Goal: Transaction & Acquisition: Obtain resource

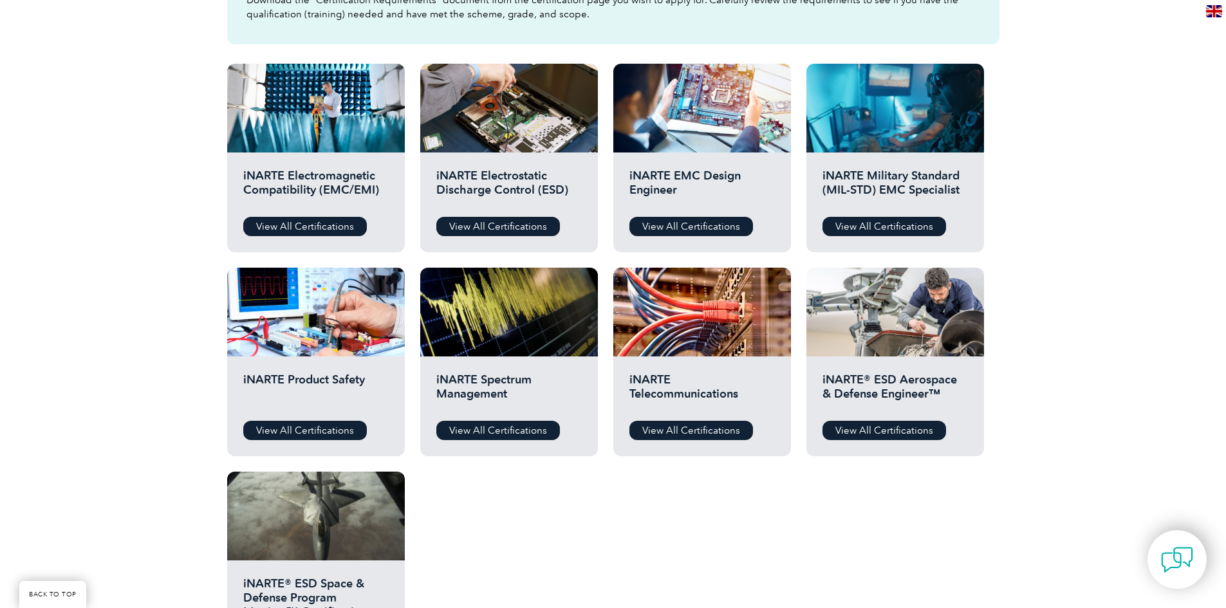
scroll to position [322, 0]
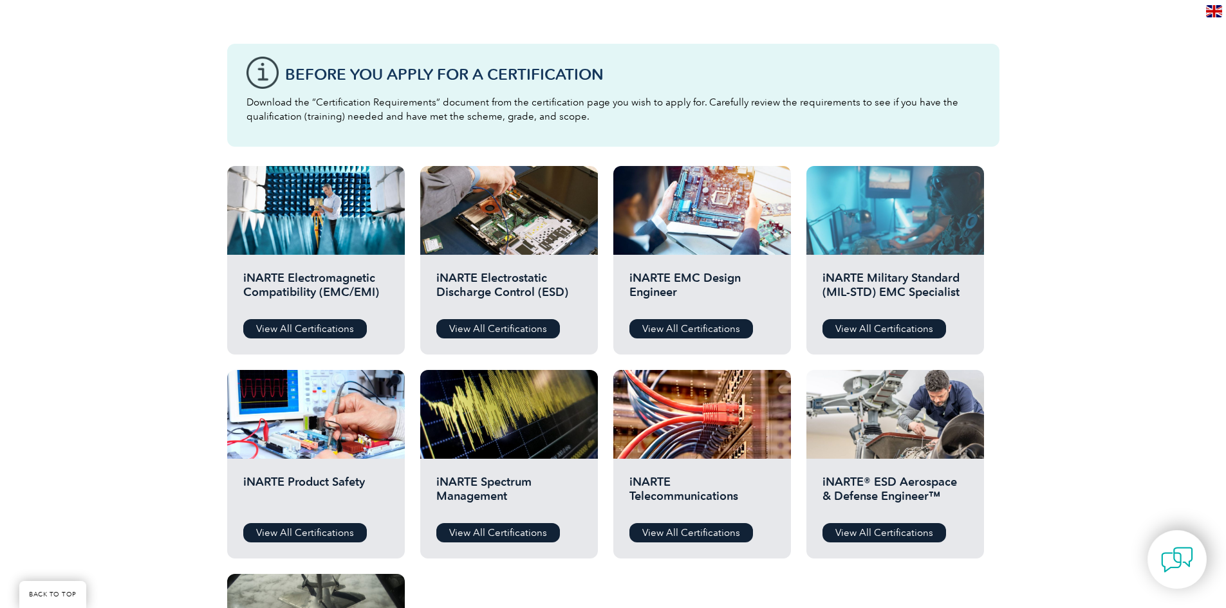
click at [894, 222] on div at bounding box center [895, 210] width 178 height 89
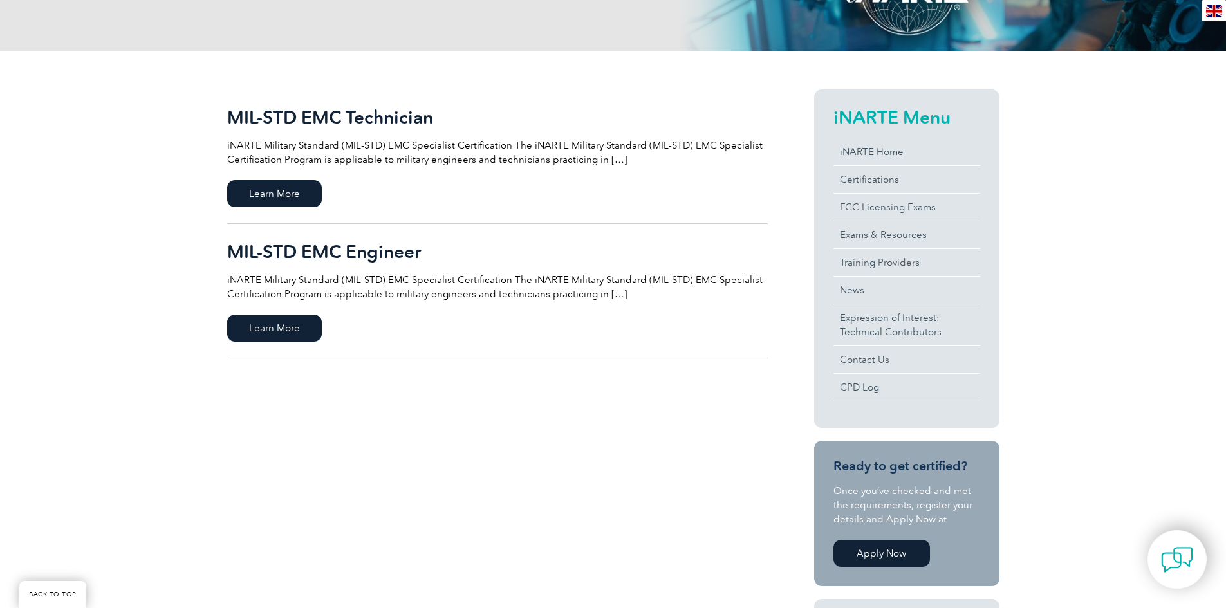
scroll to position [129, 0]
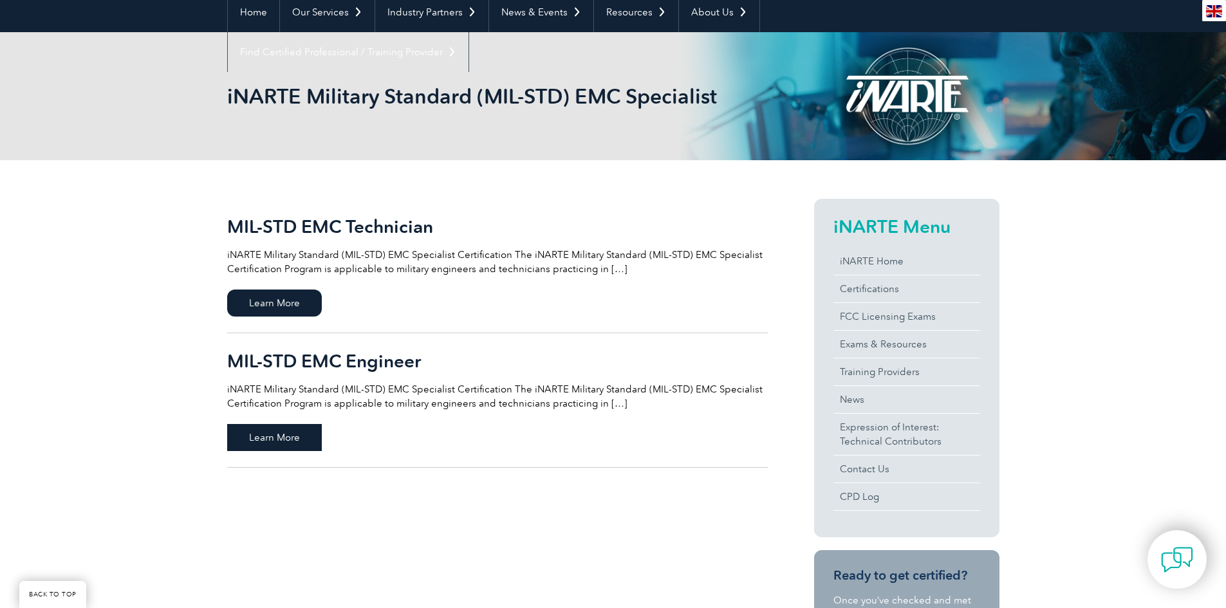
click at [274, 439] on span "Learn More" at bounding box center [274, 437] width 95 height 27
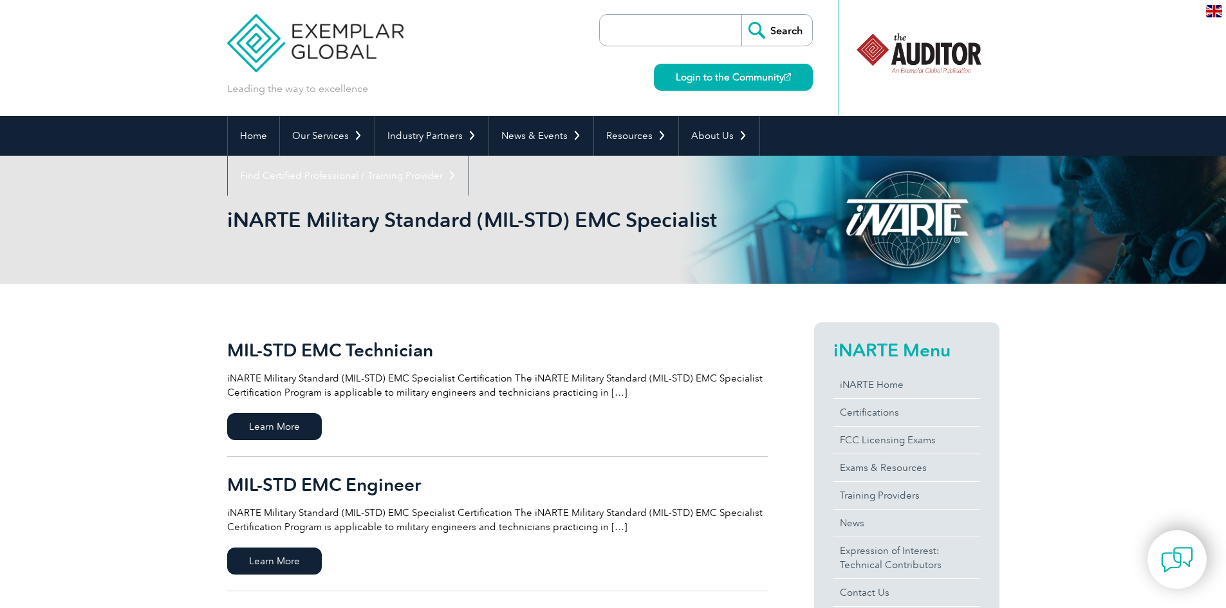
scroll to position [0, 0]
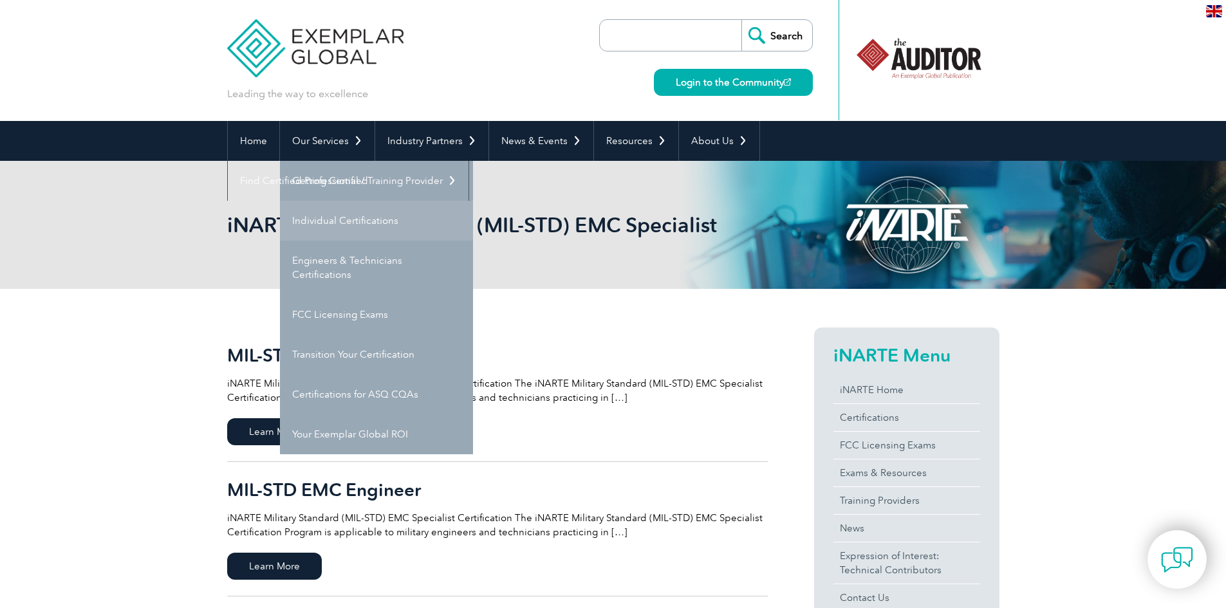
click at [356, 218] on link "Individual Certifications" at bounding box center [376, 221] width 193 height 40
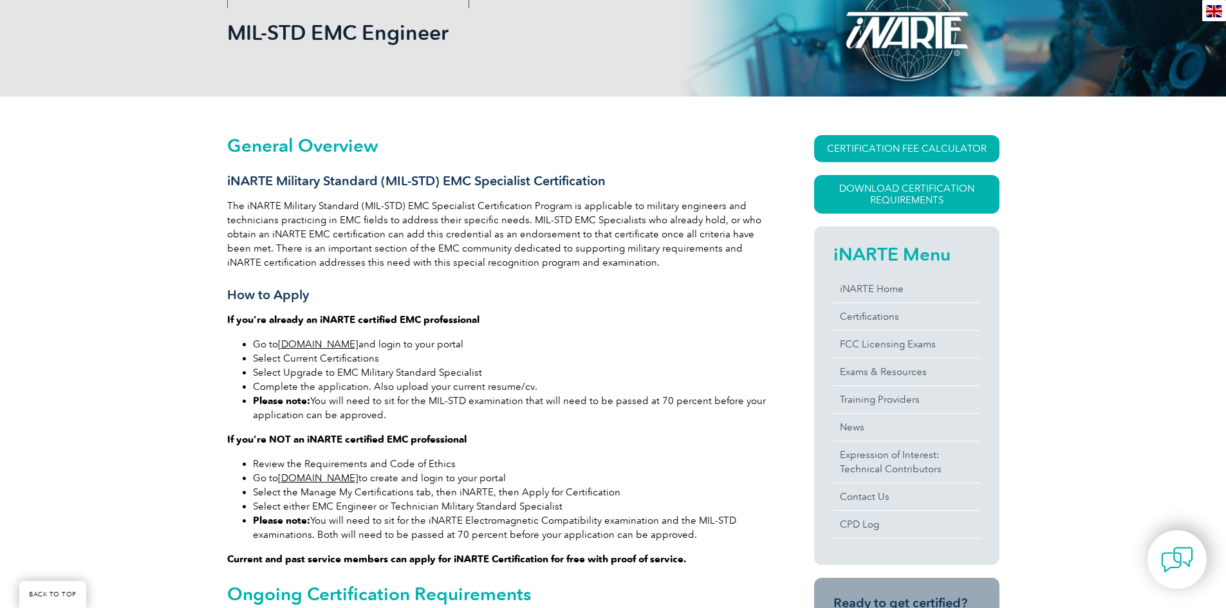
scroll to position [193, 0]
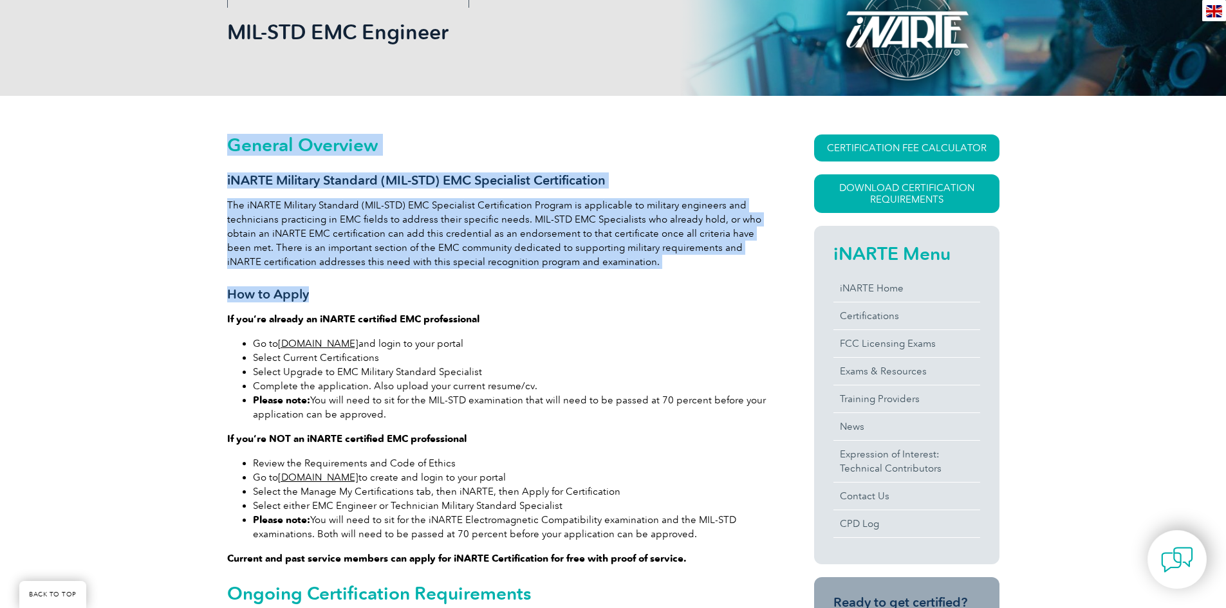
drag, startPoint x: 230, startPoint y: 147, endPoint x: 623, endPoint y: 270, distance: 412.0
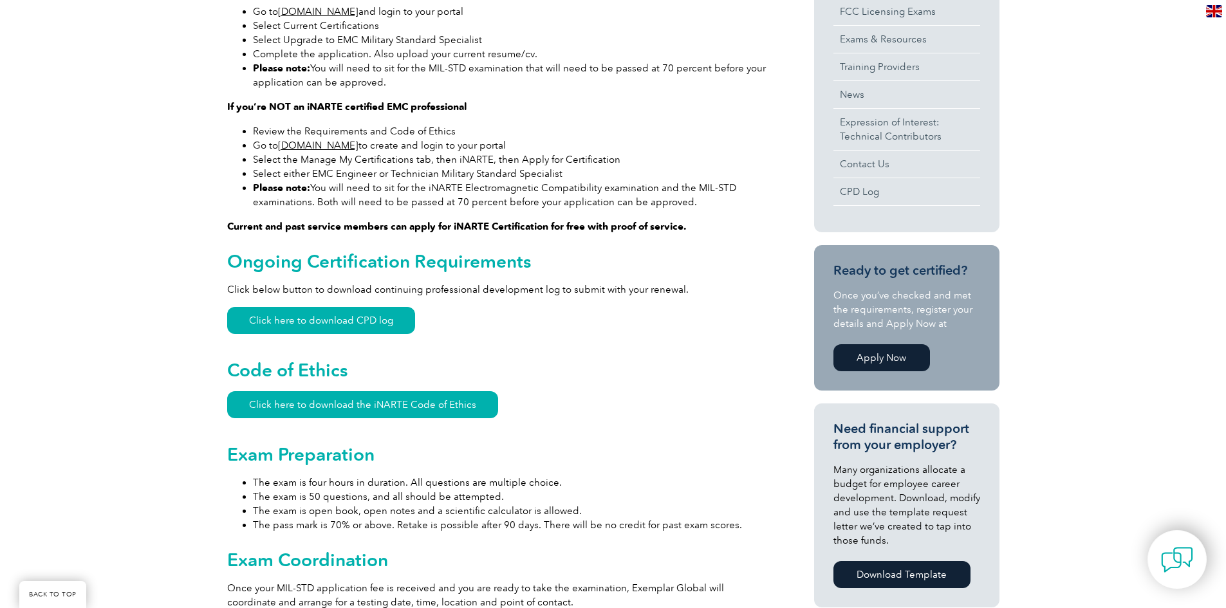
scroll to position [643, 0]
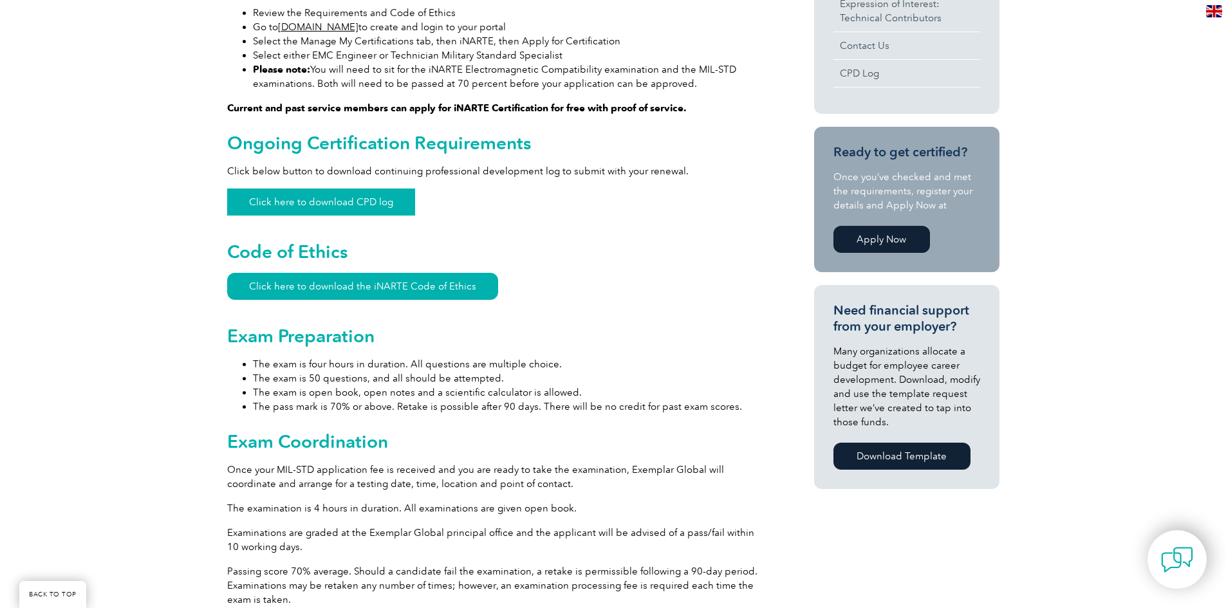
click at [341, 203] on link "Click here to download CPD log" at bounding box center [321, 202] width 188 height 27
click at [460, 288] on link "Click here to download the iNARTE Code of Ethics" at bounding box center [362, 286] width 271 height 27
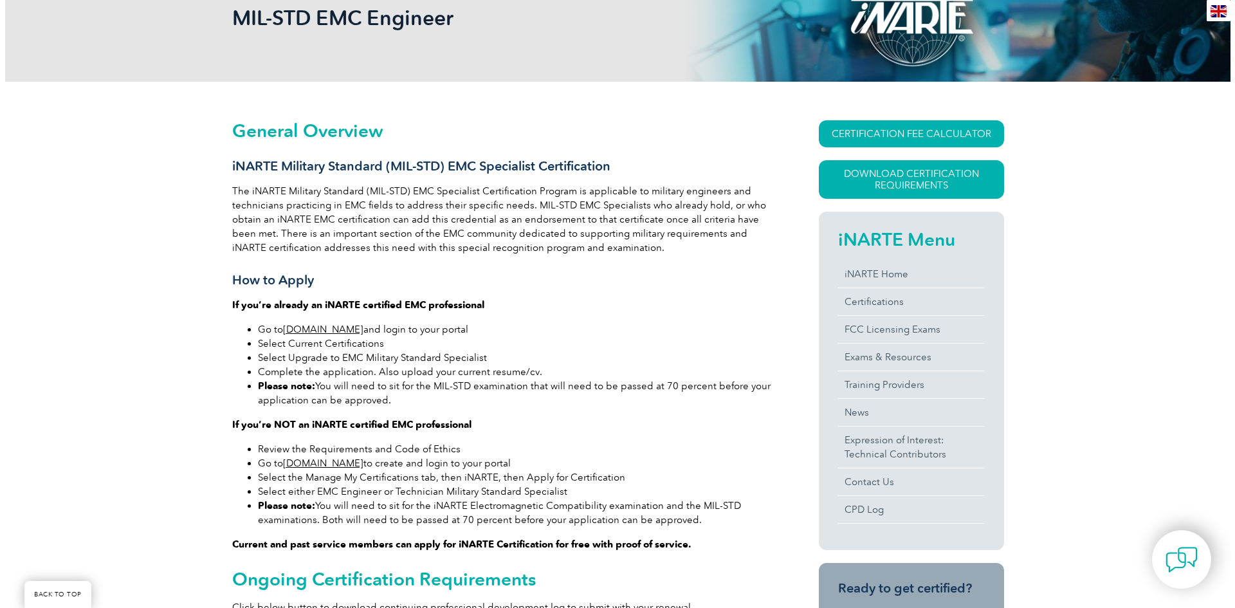
scroll to position [193, 0]
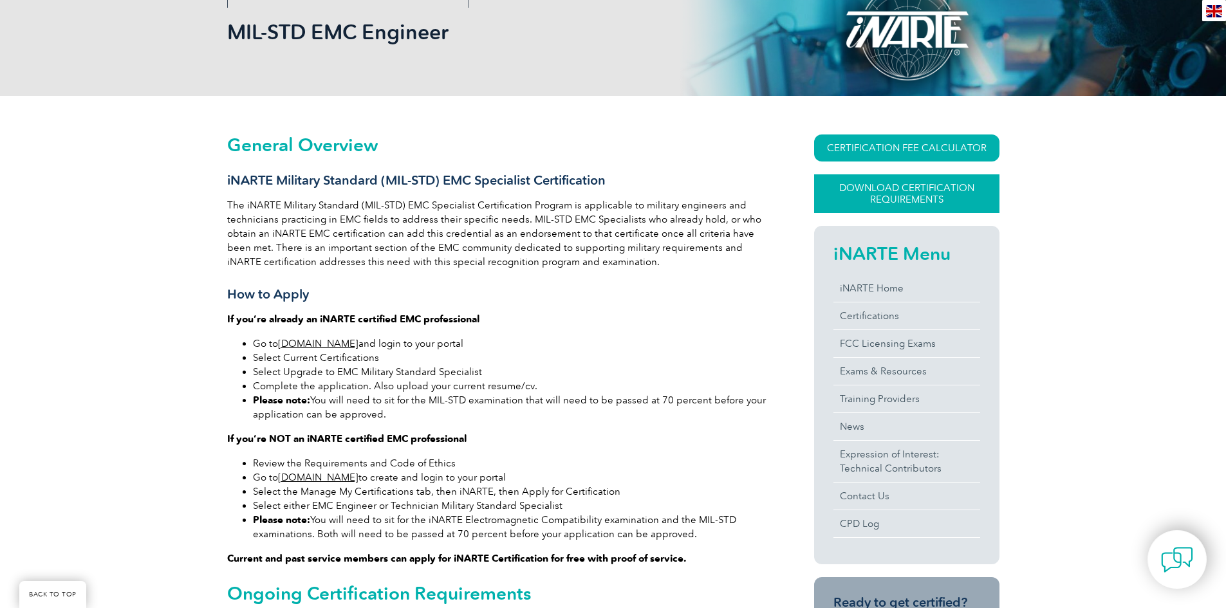
click at [892, 187] on link "Download Certification Requirements" at bounding box center [906, 193] width 185 height 39
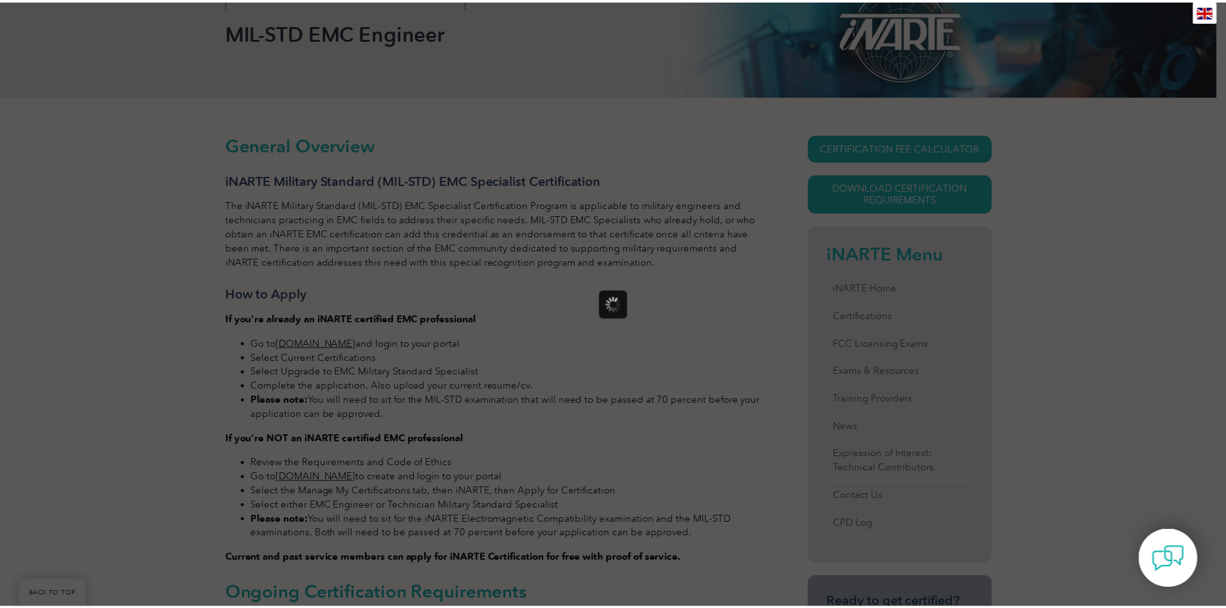
scroll to position [0, 0]
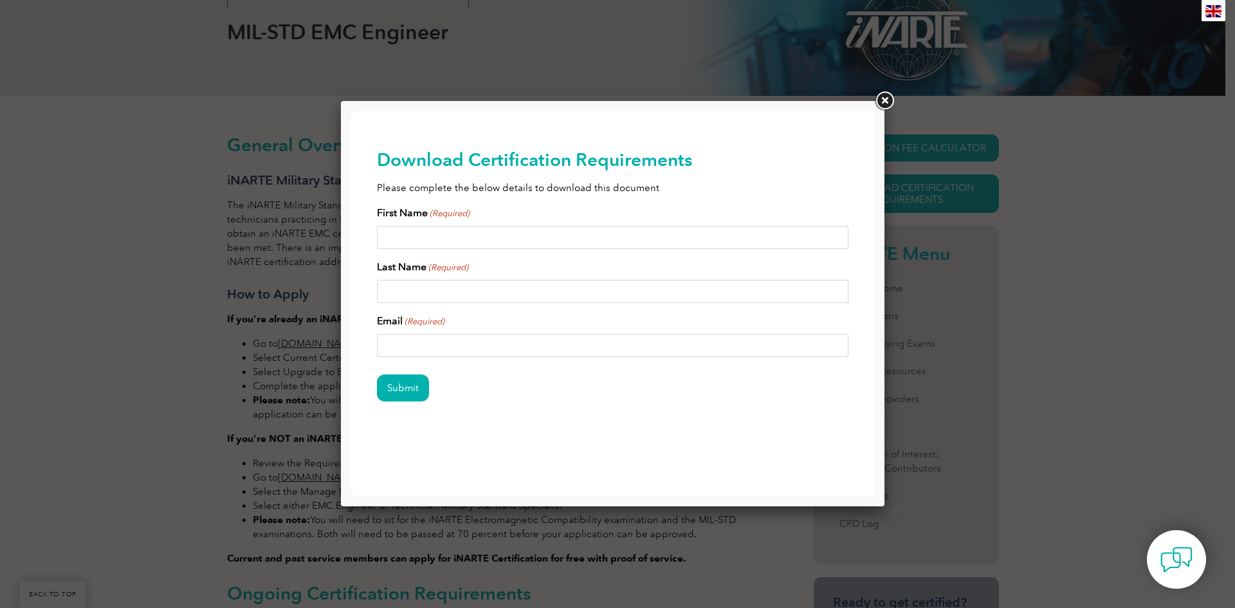
click at [887, 101] on link at bounding box center [884, 100] width 23 height 23
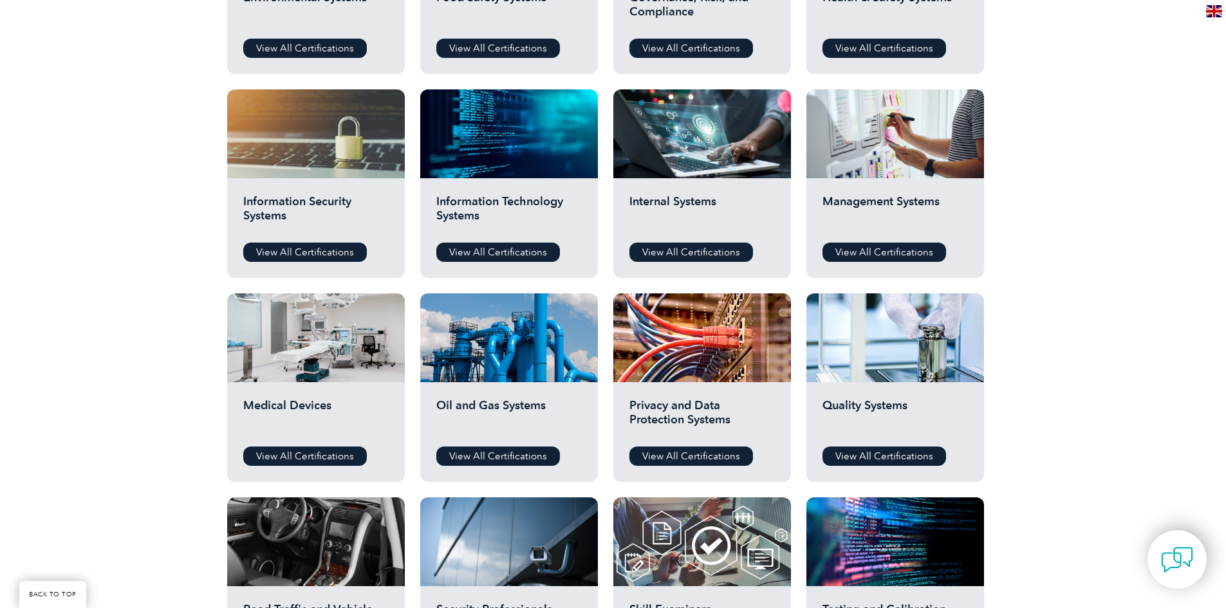
scroll to position [579, 0]
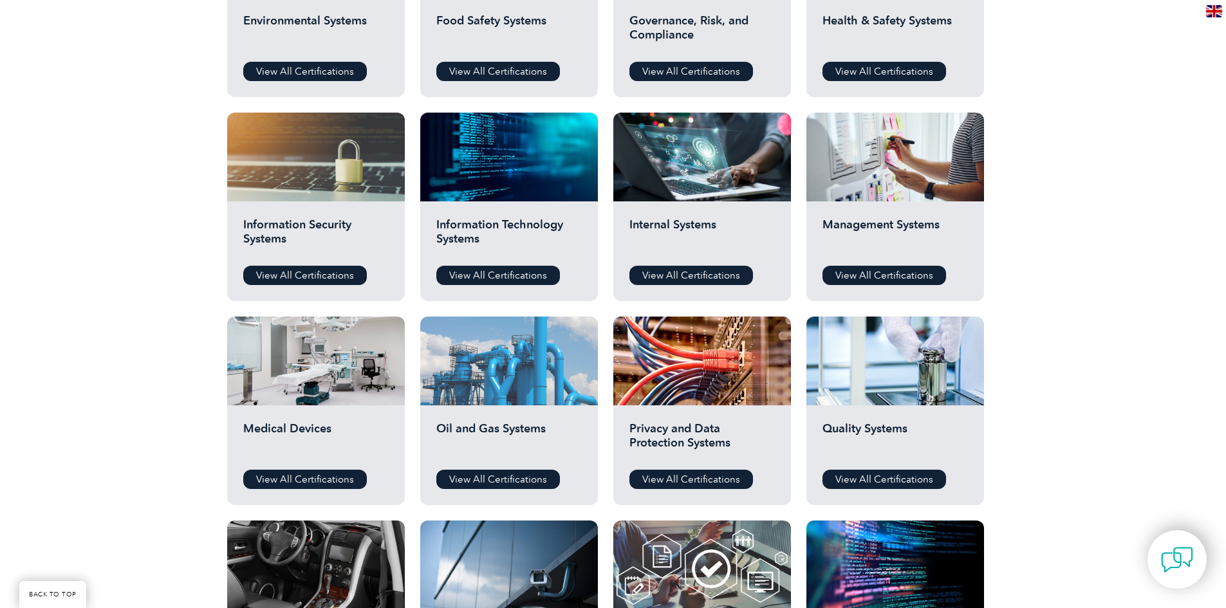
click at [538, 365] on div at bounding box center [509, 361] width 178 height 89
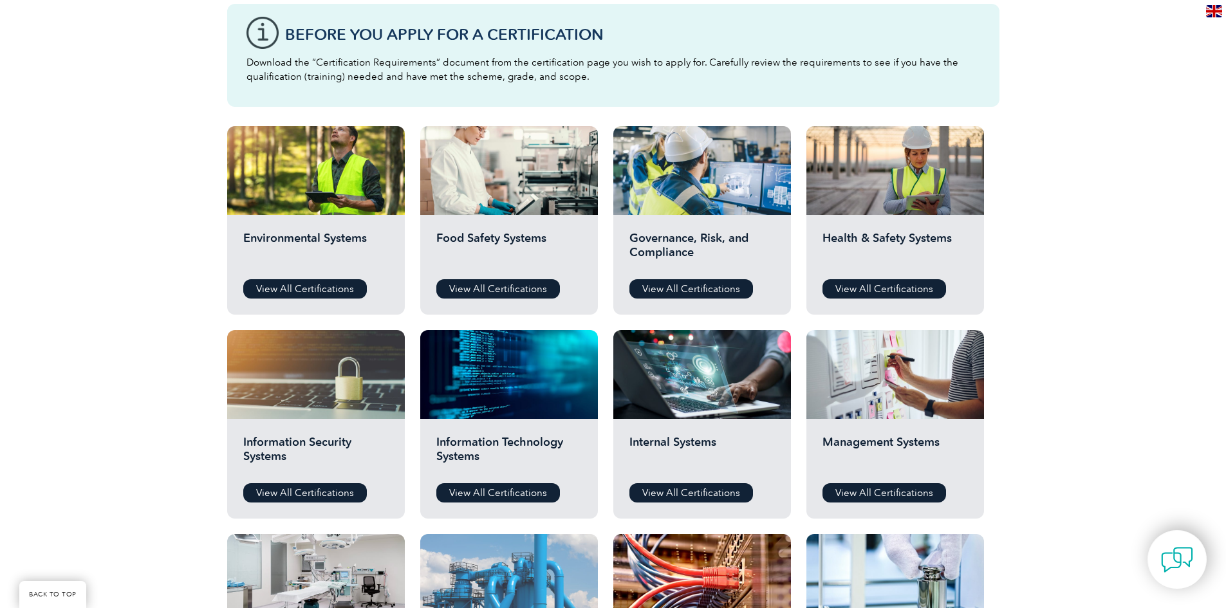
scroll to position [257, 0]
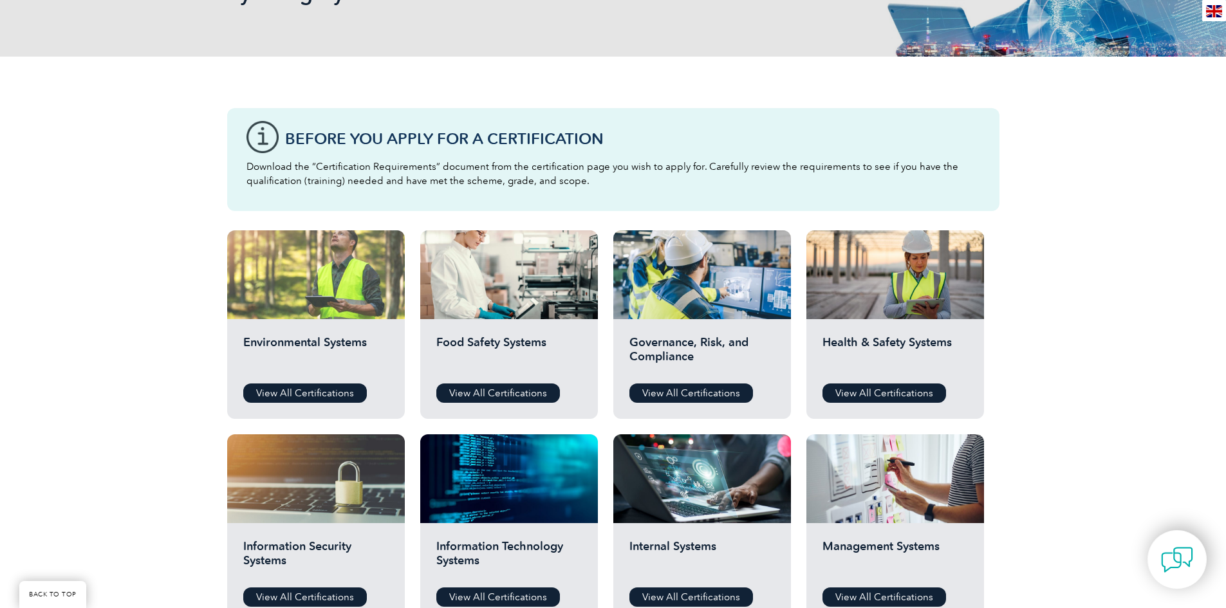
click at [311, 284] on div at bounding box center [316, 274] width 178 height 89
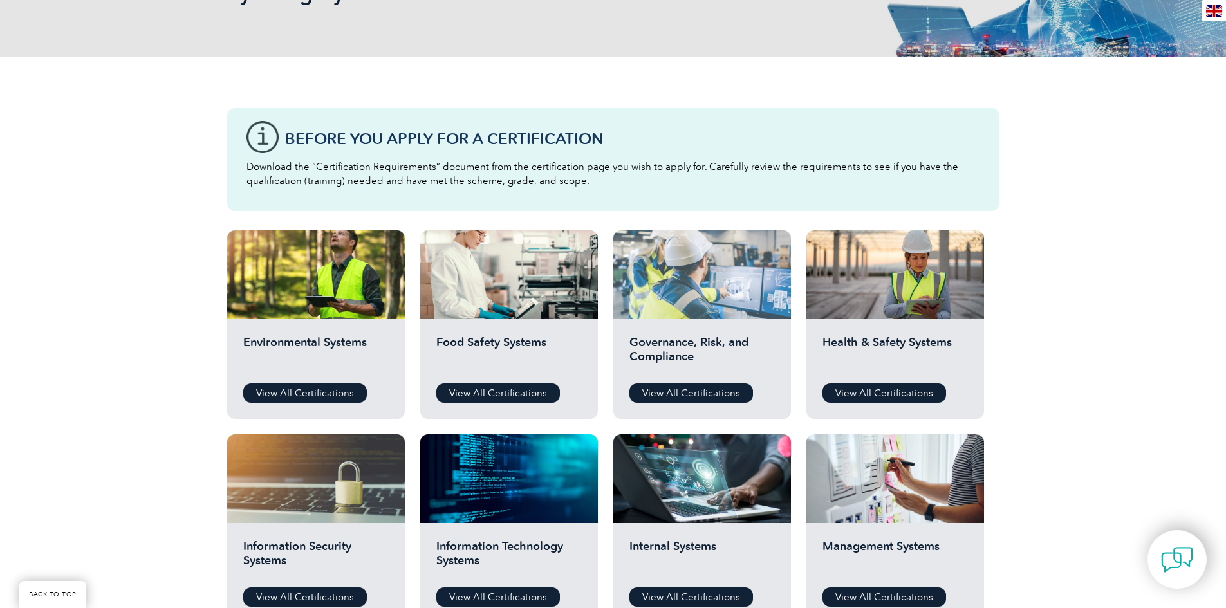
click at [723, 275] on div at bounding box center [702, 274] width 178 height 89
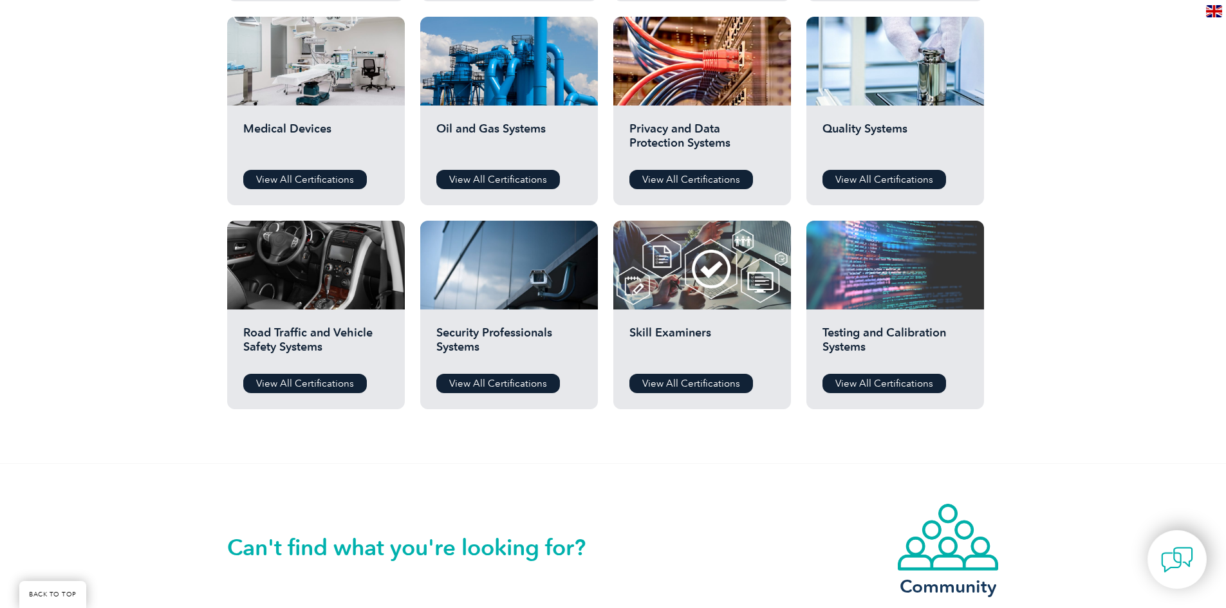
scroll to position [901, 0]
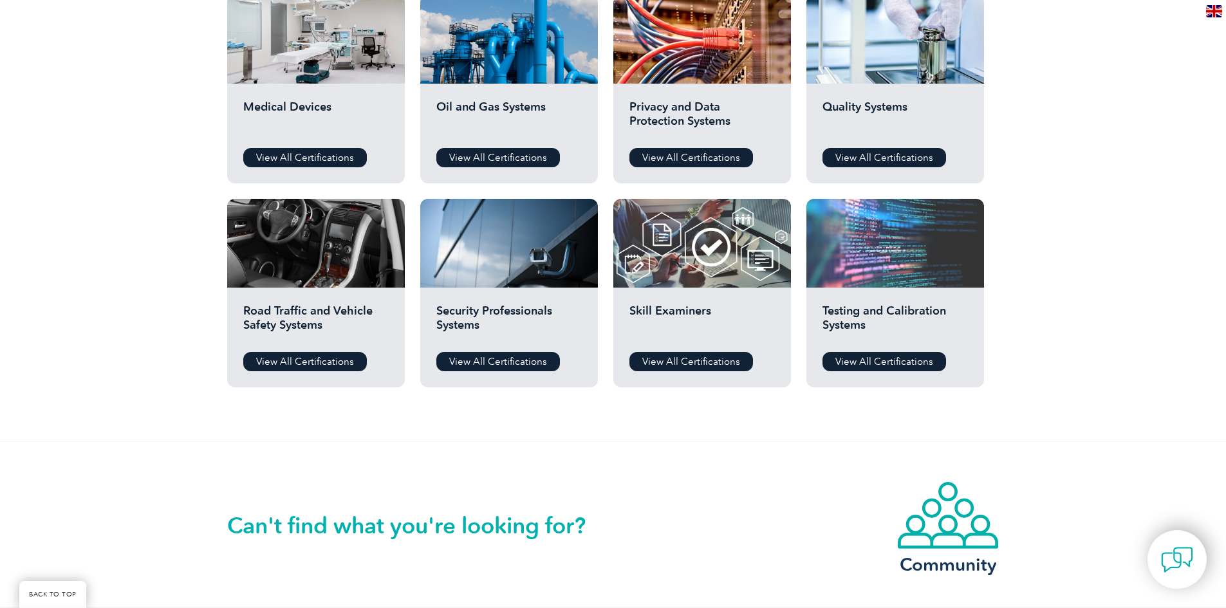
click at [904, 251] on div at bounding box center [895, 243] width 178 height 89
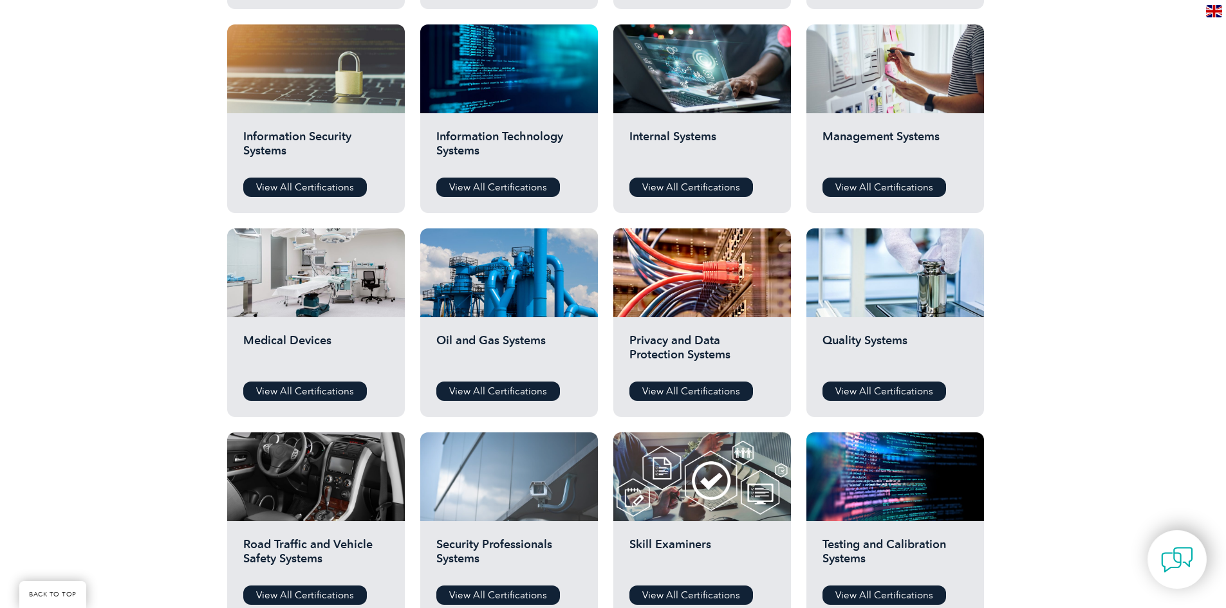
scroll to position [579, 0]
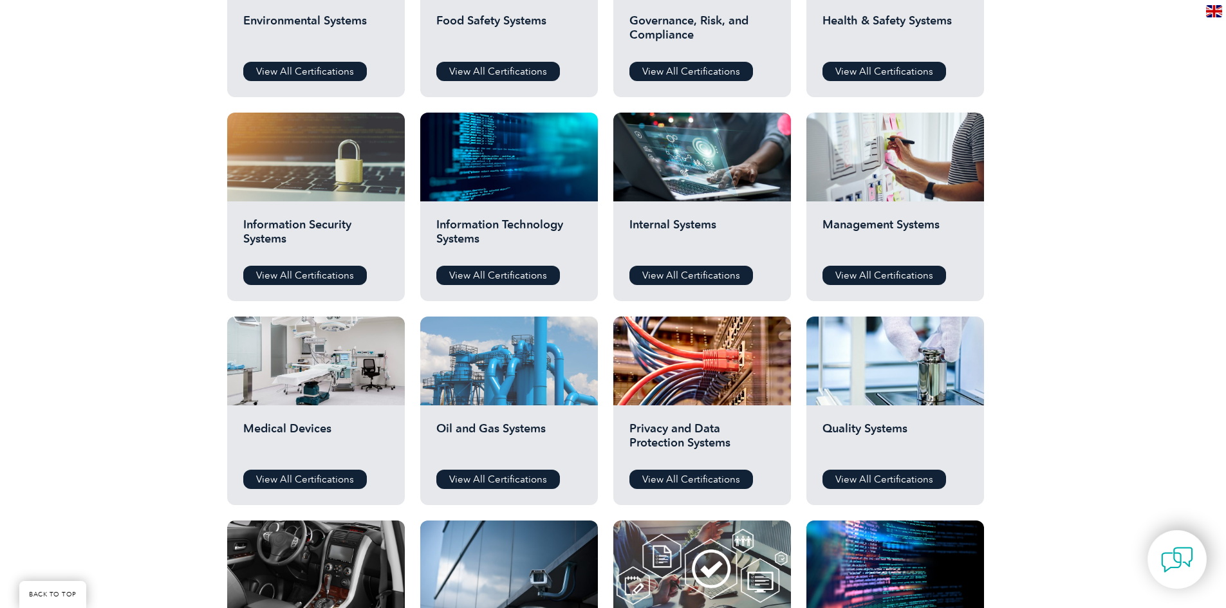
click at [517, 352] on div at bounding box center [509, 361] width 178 height 89
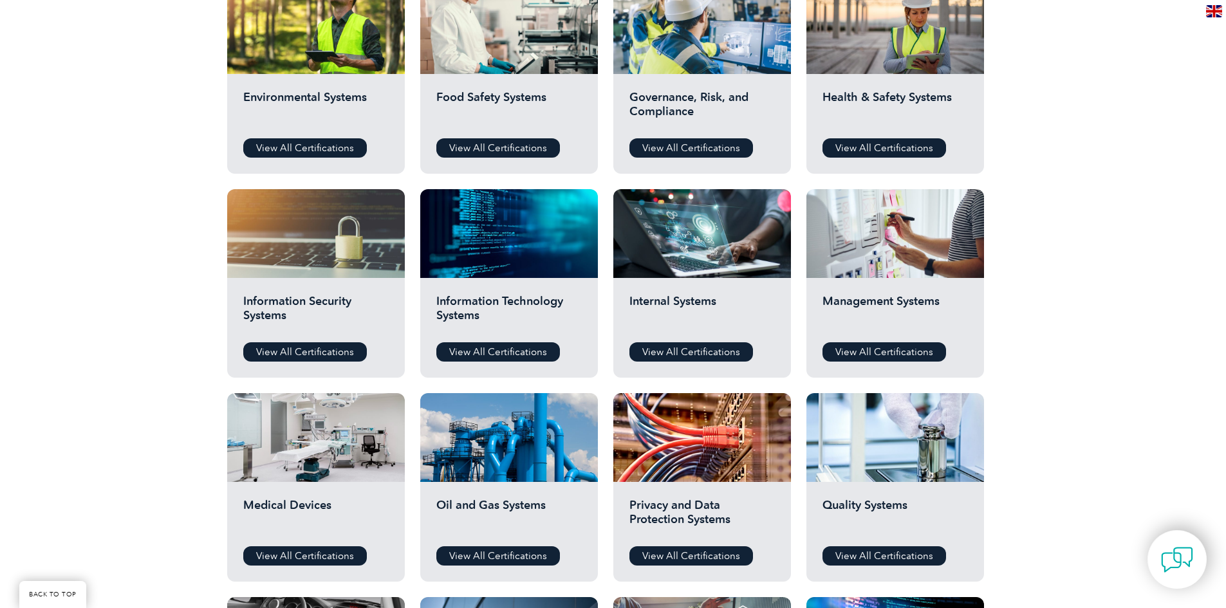
scroll to position [322, 0]
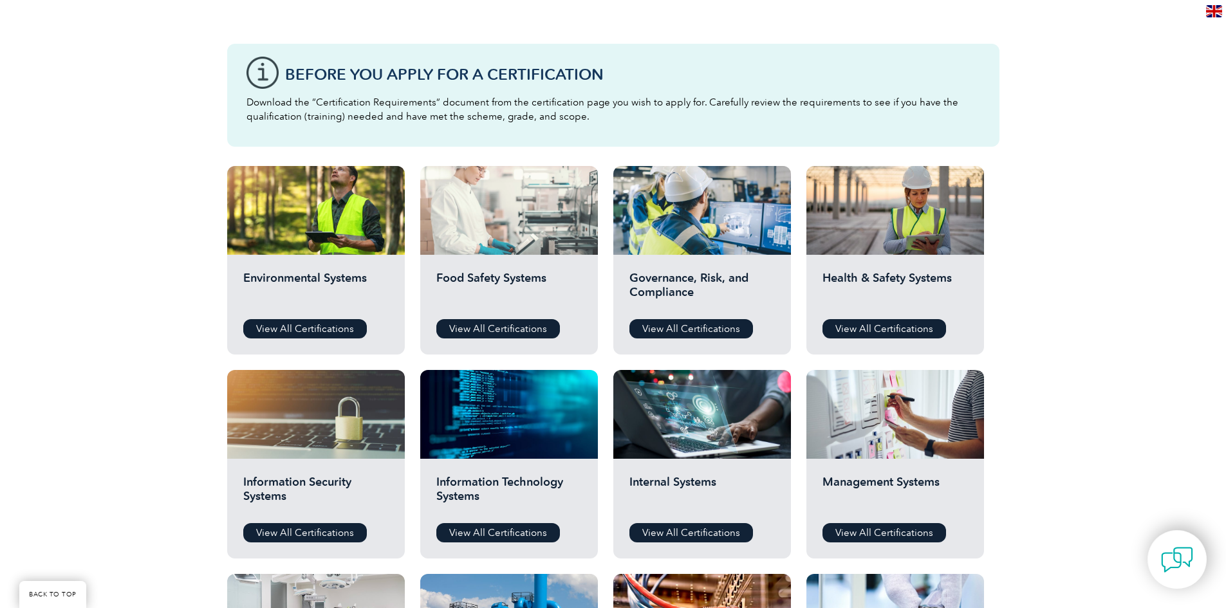
click at [506, 214] on div at bounding box center [509, 210] width 178 height 89
click at [493, 203] on div at bounding box center [509, 210] width 178 height 89
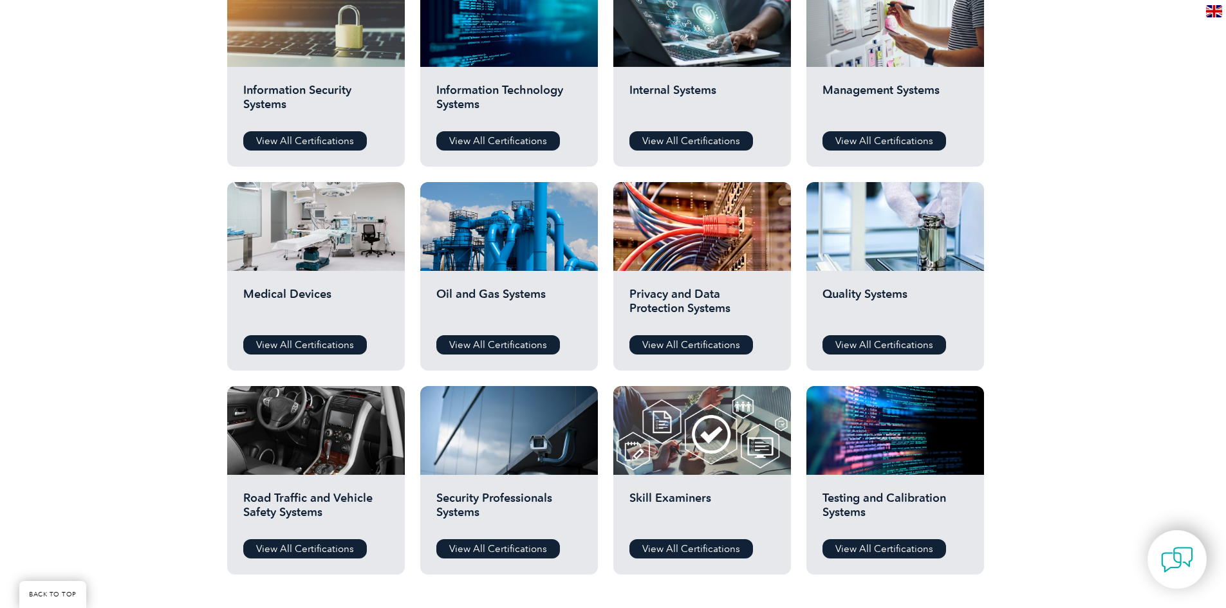
scroll to position [708, 0]
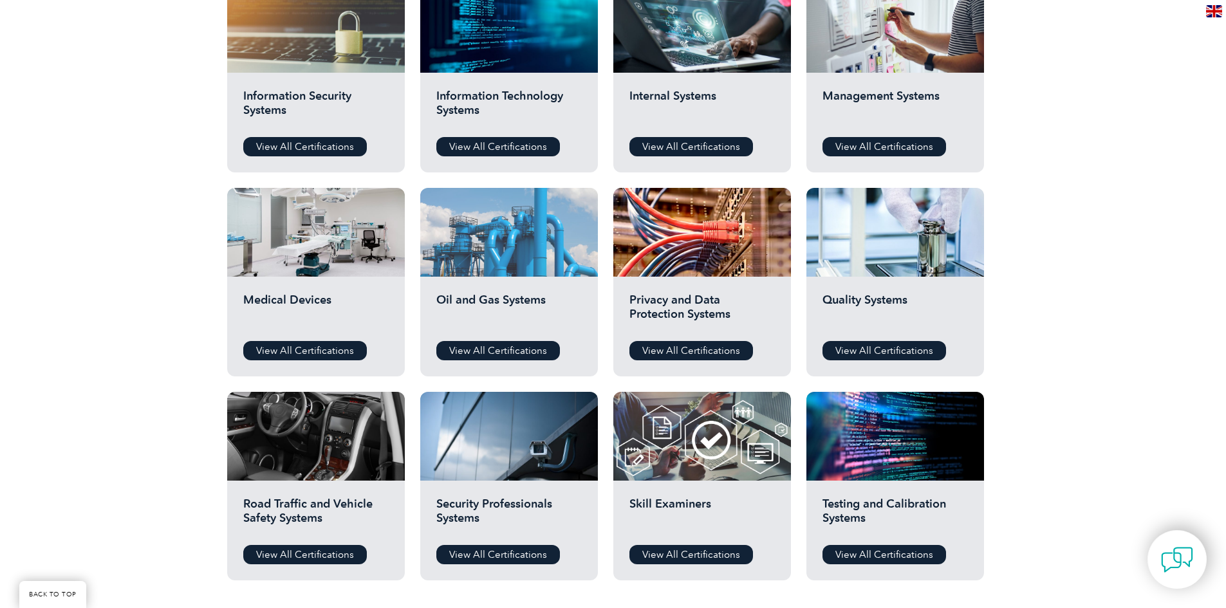
click at [506, 241] on div at bounding box center [509, 232] width 178 height 89
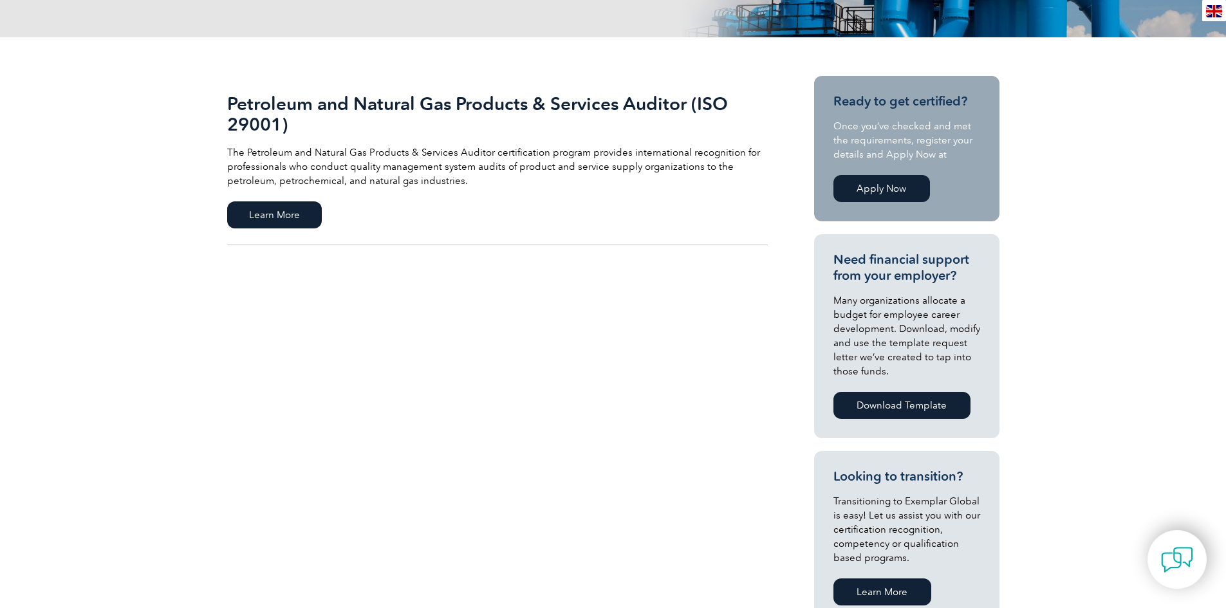
scroll to position [51, 0]
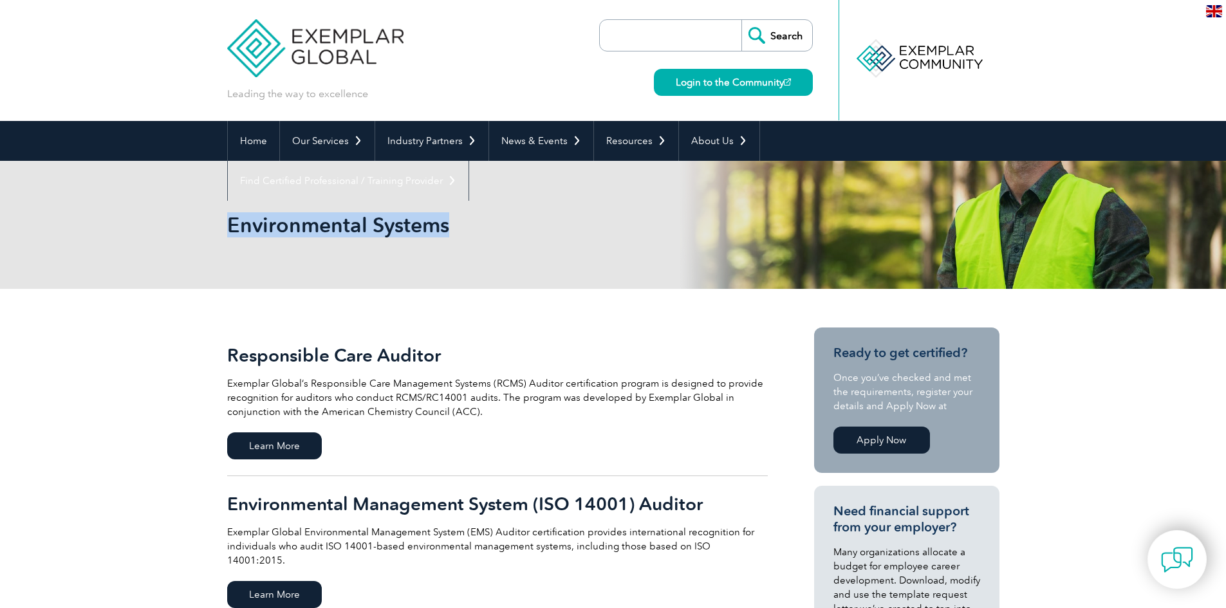
drag, startPoint x: 229, startPoint y: 225, endPoint x: 484, endPoint y: 225, distance: 254.8
click at [484, 225] on h1 "Environmental Systems" at bounding box center [474, 224] width 494 height 25
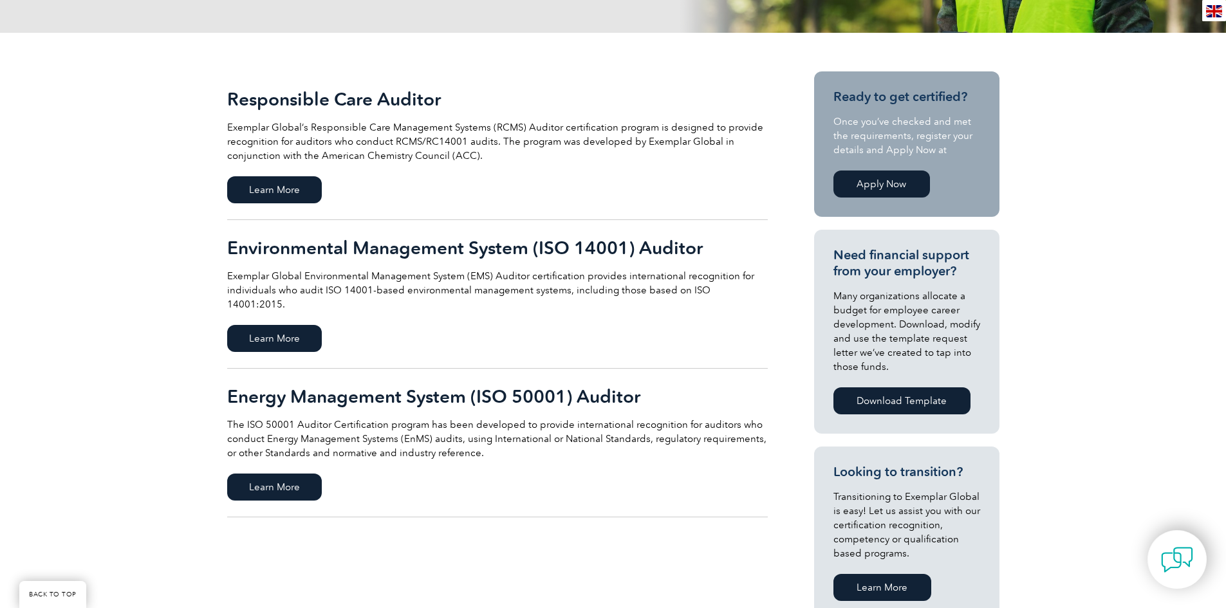
scroll to position [257, 0]
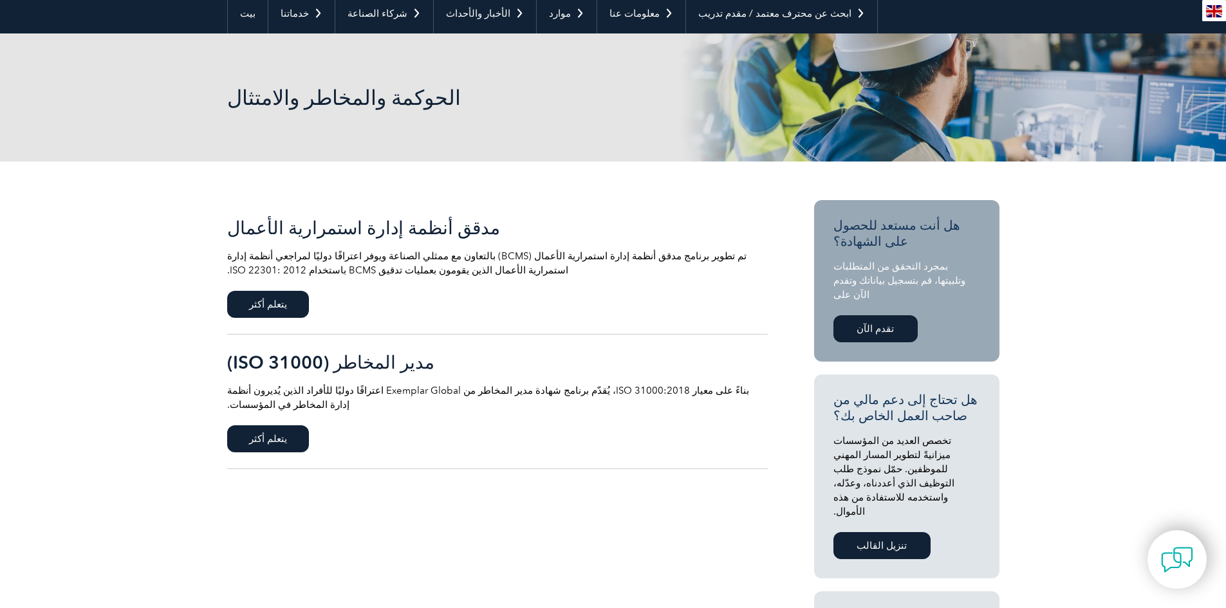
scroll to position [129, 0]
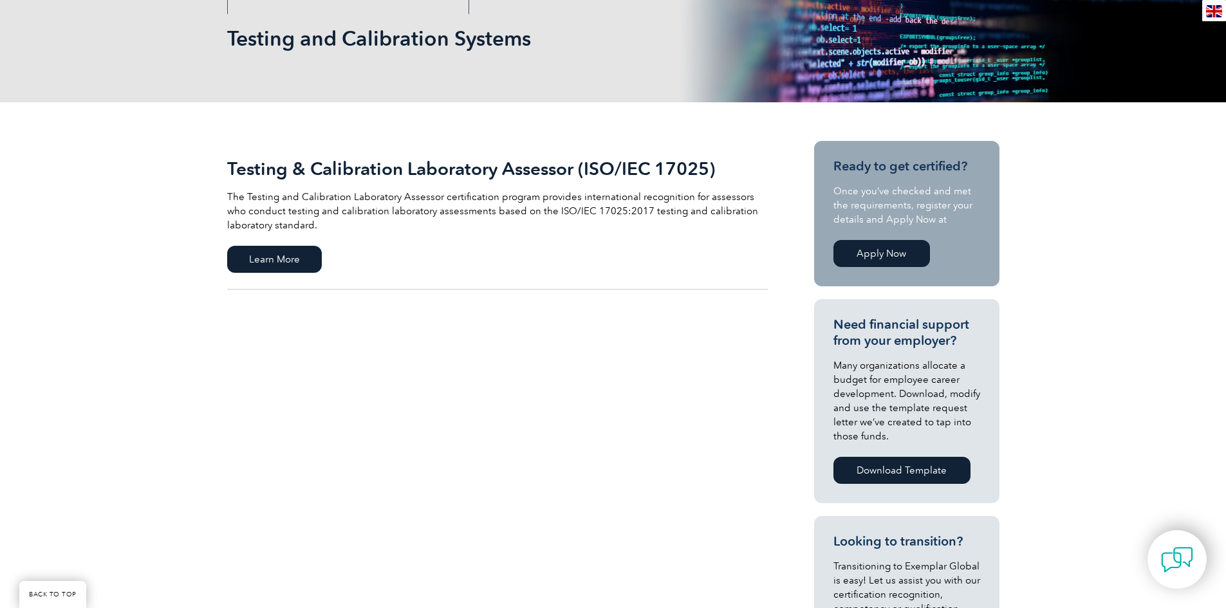
scroll to position [193, 0]
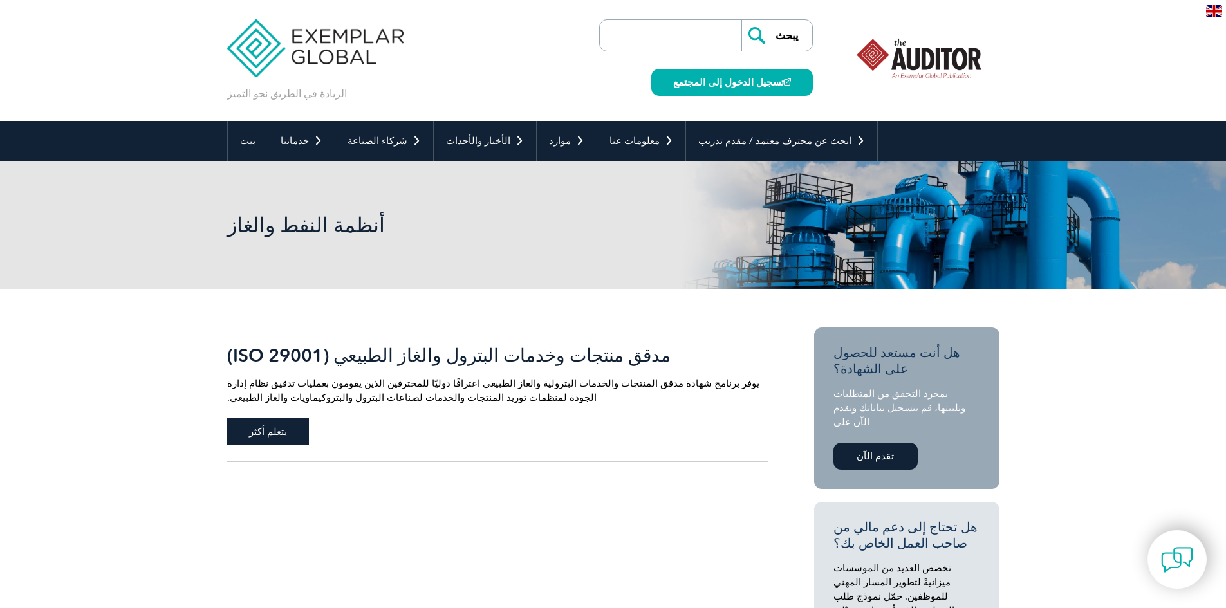
click at [282, 439] on span "يتعلم أكثر" at bounding box center [268, 431] width 82 height 27
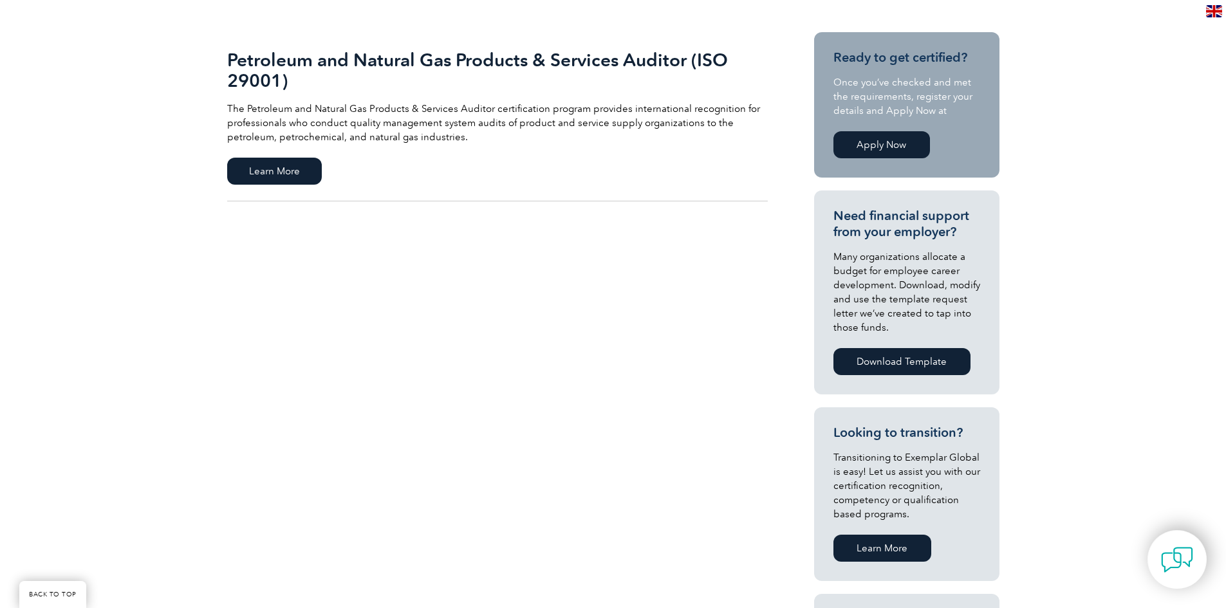
scroll to position [129, 0]
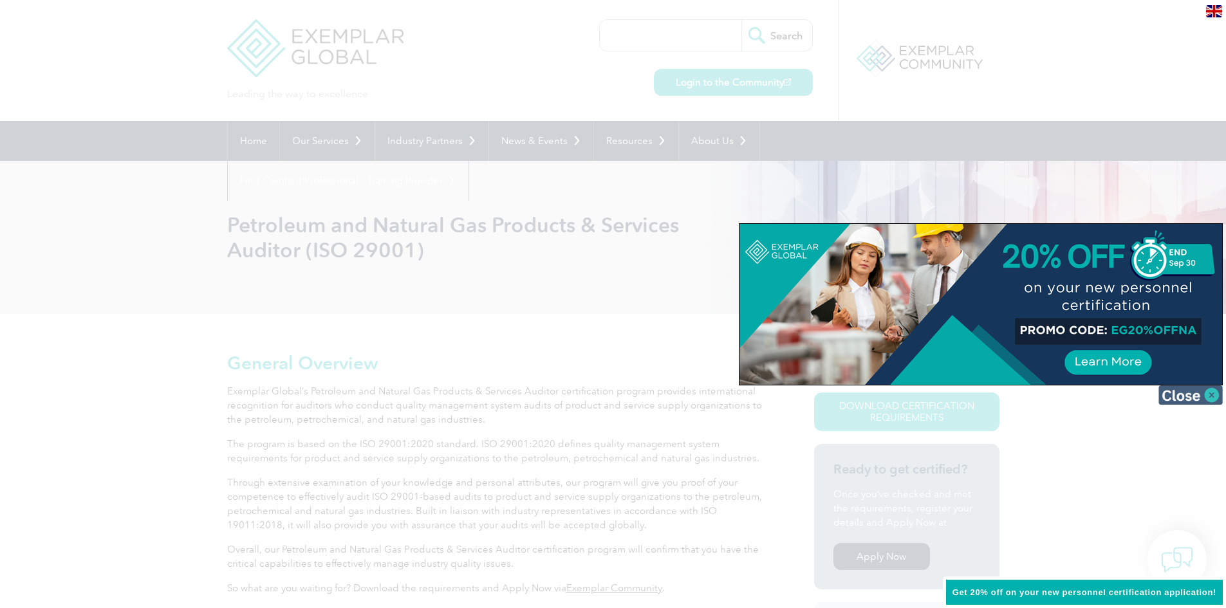
click at [1189, 398] on img at bounding box center [1190, 394] width 64 height 19
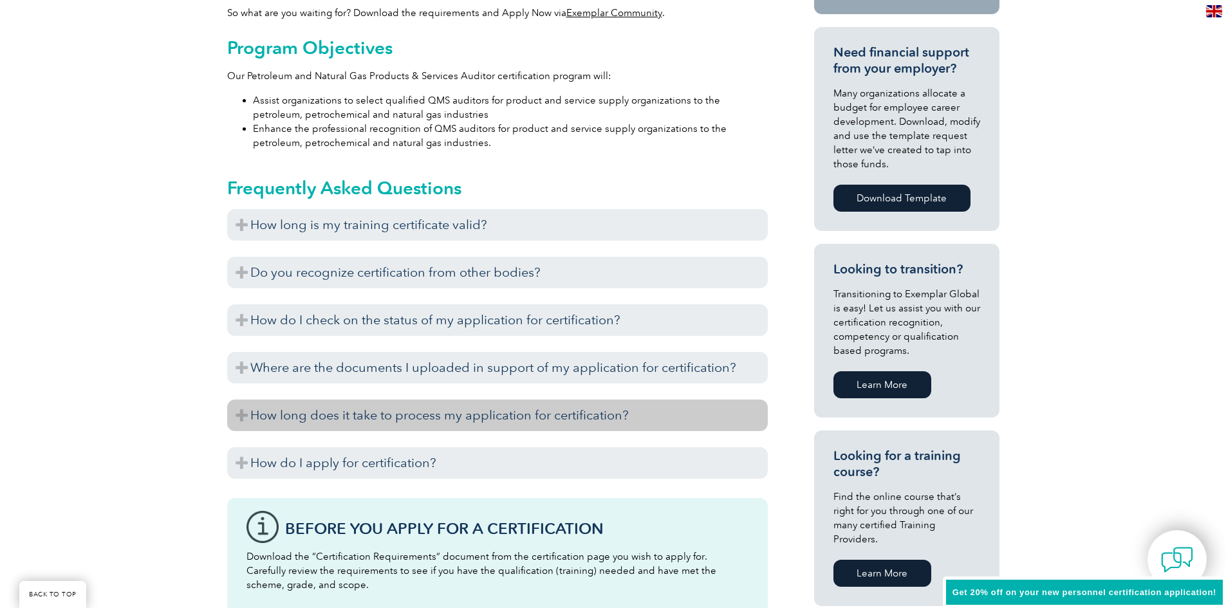
scroll to position [643, 0]
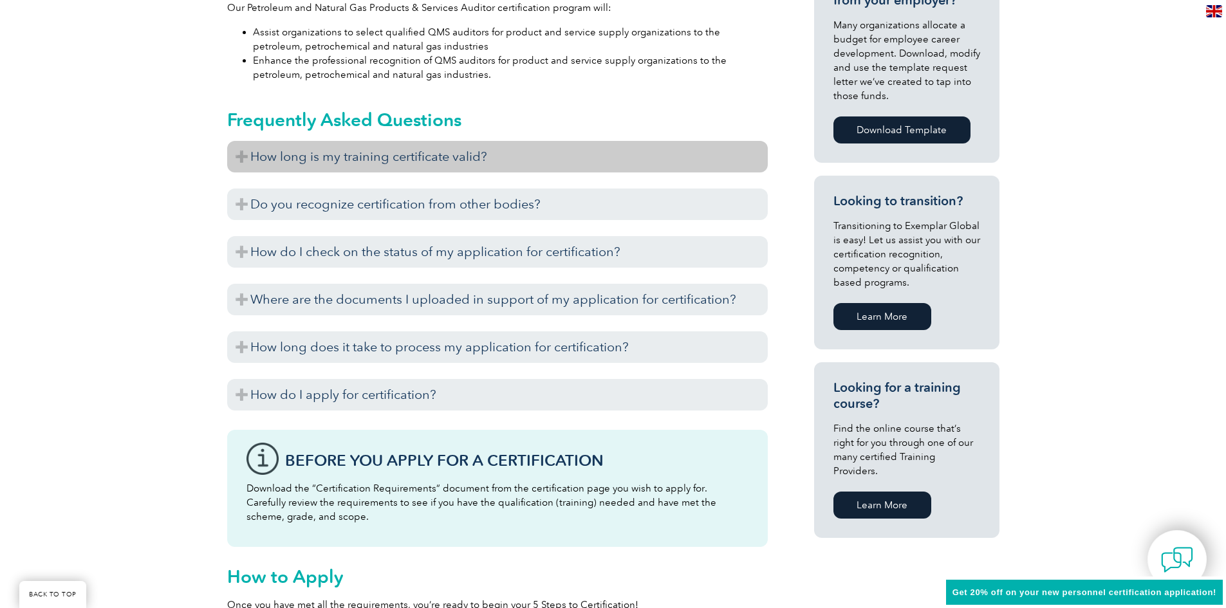
click at [232, 152] on h3 "How long is my training certificate valid?" at bounding box center [497, 157] width 540 height 32
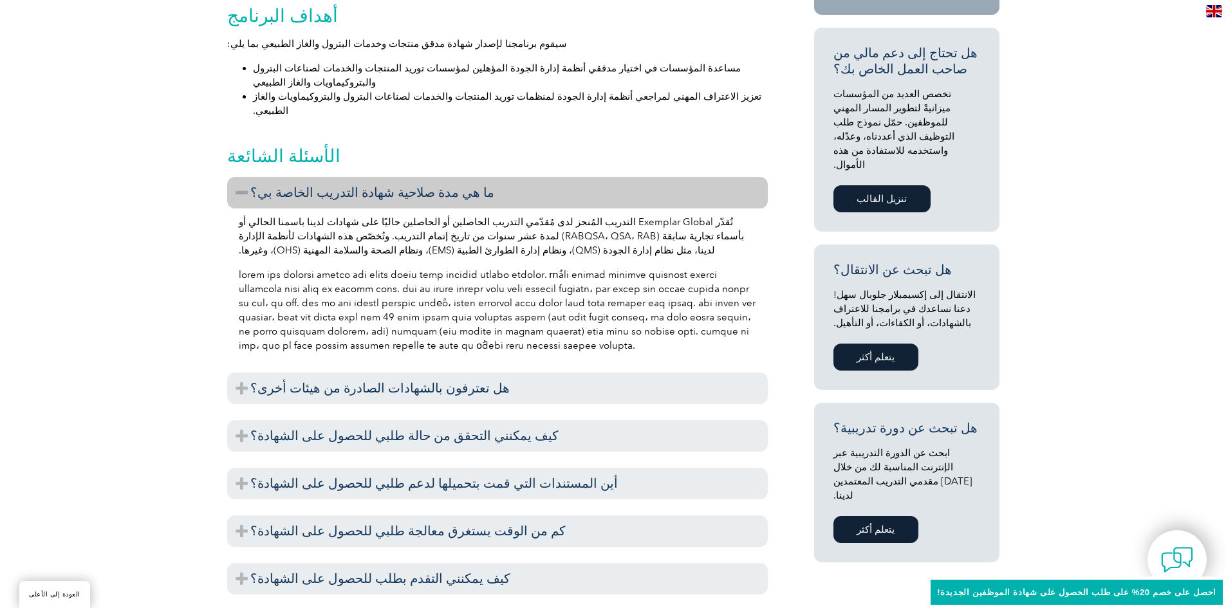
scroll to position [772, 0]
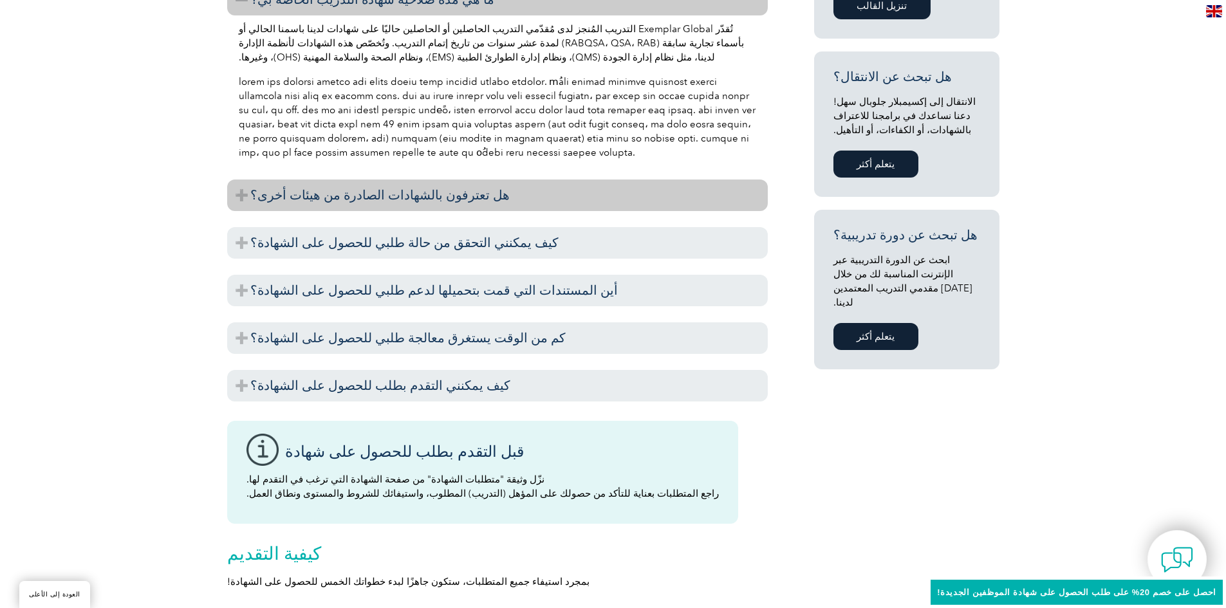
click at [243, 179] on h3 "هل تعترفون بالشهادات الصادرة من هيئات أخرى؟" at bounding box center [497, 195] width 540 height 32
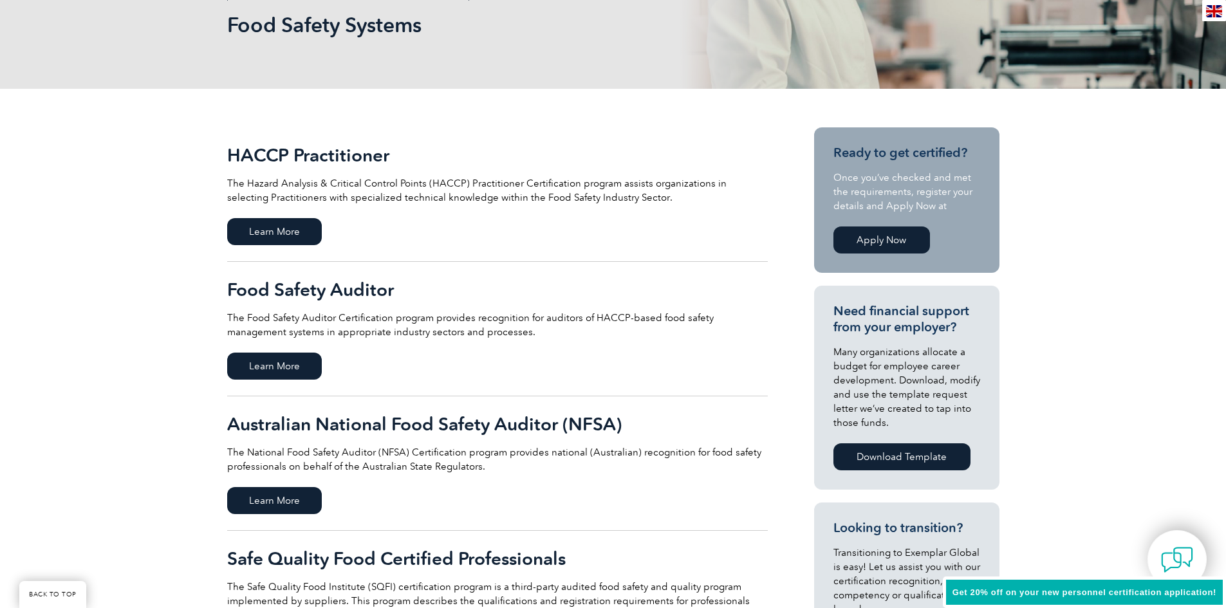
scroll to position [193, 0]
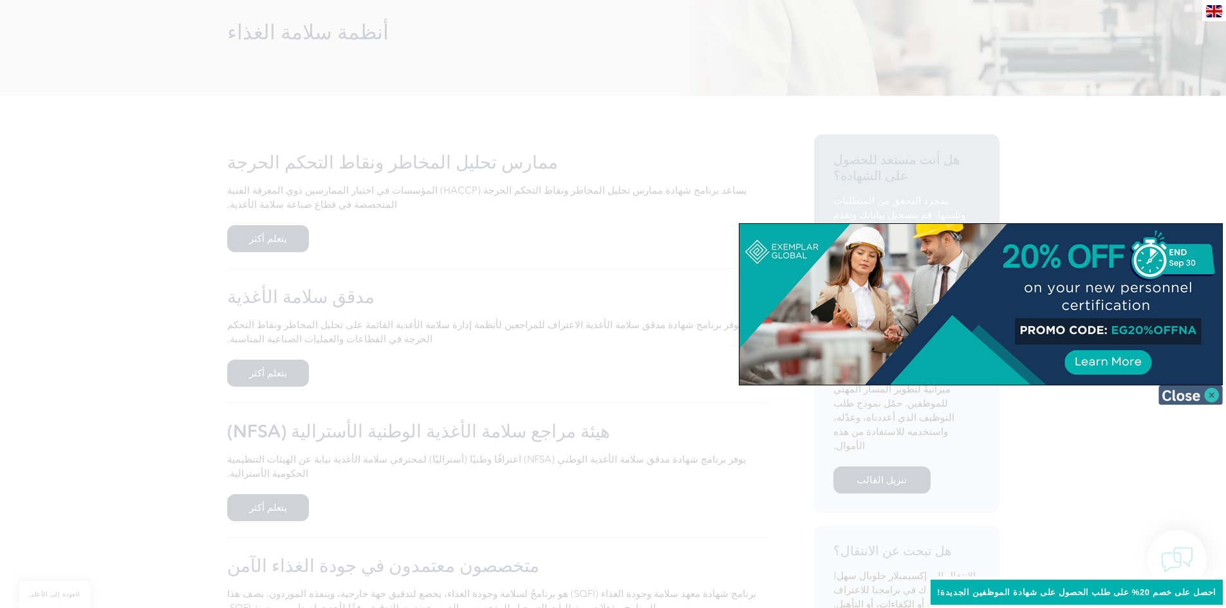
click at [1175, 400] on img at bounding box center [1190, 394] width 64 height 19
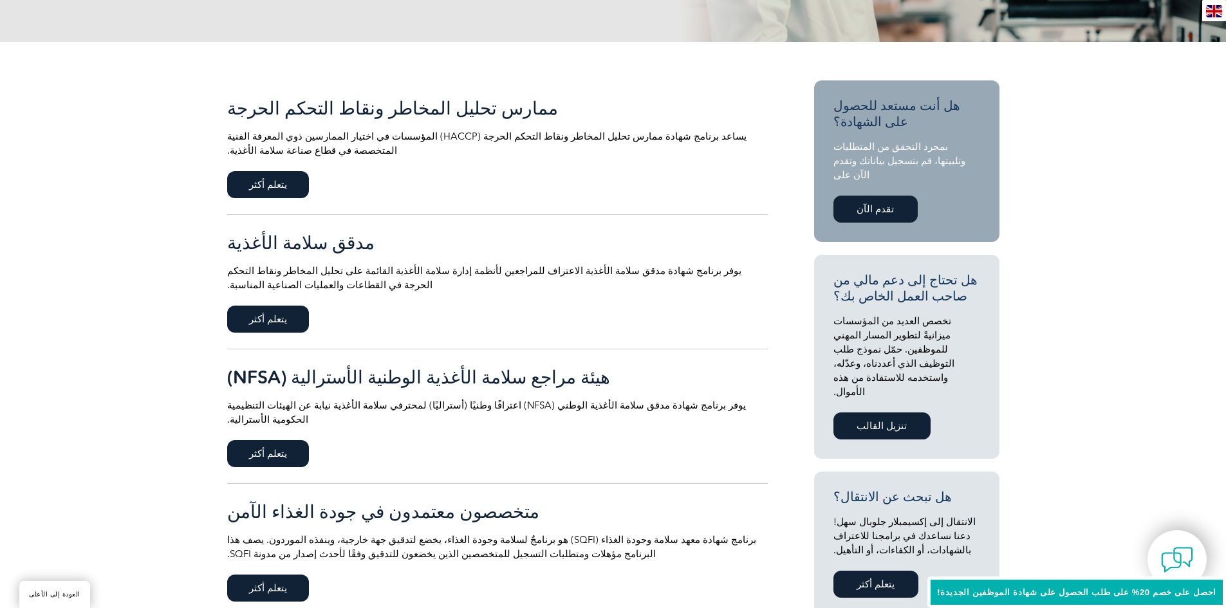
scroll to position [322, 0]
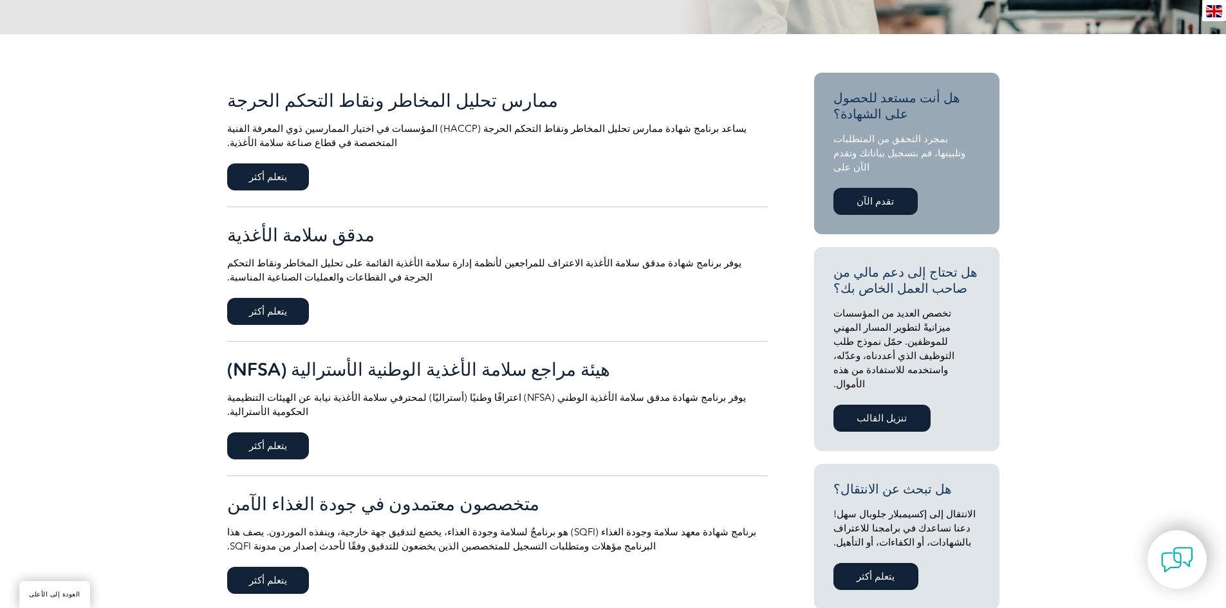
scroll to position [386, 0]
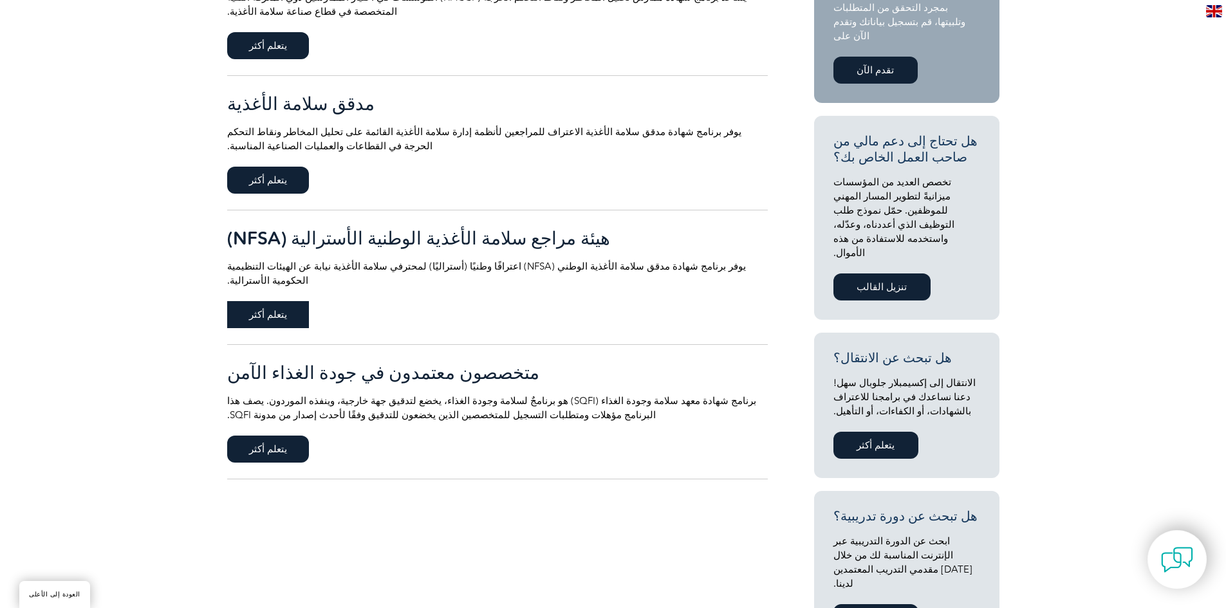
click at [268, 309] on font "يتعلم أكثر" at bounding box center [268, 315] width 38 height 12
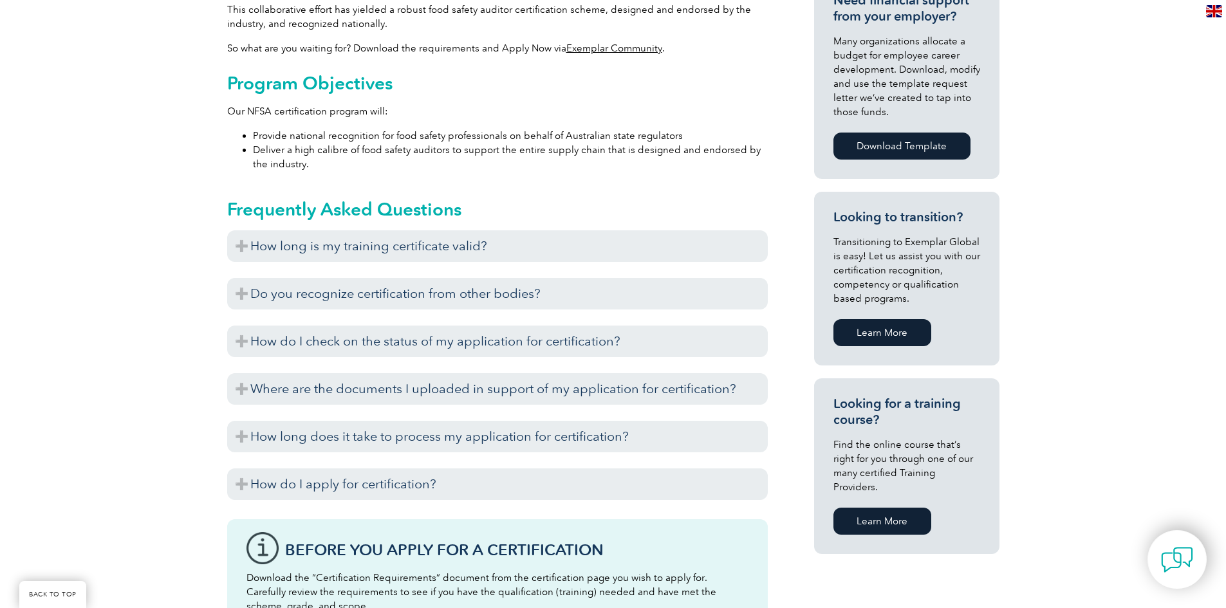
scroll to position [553, 0]
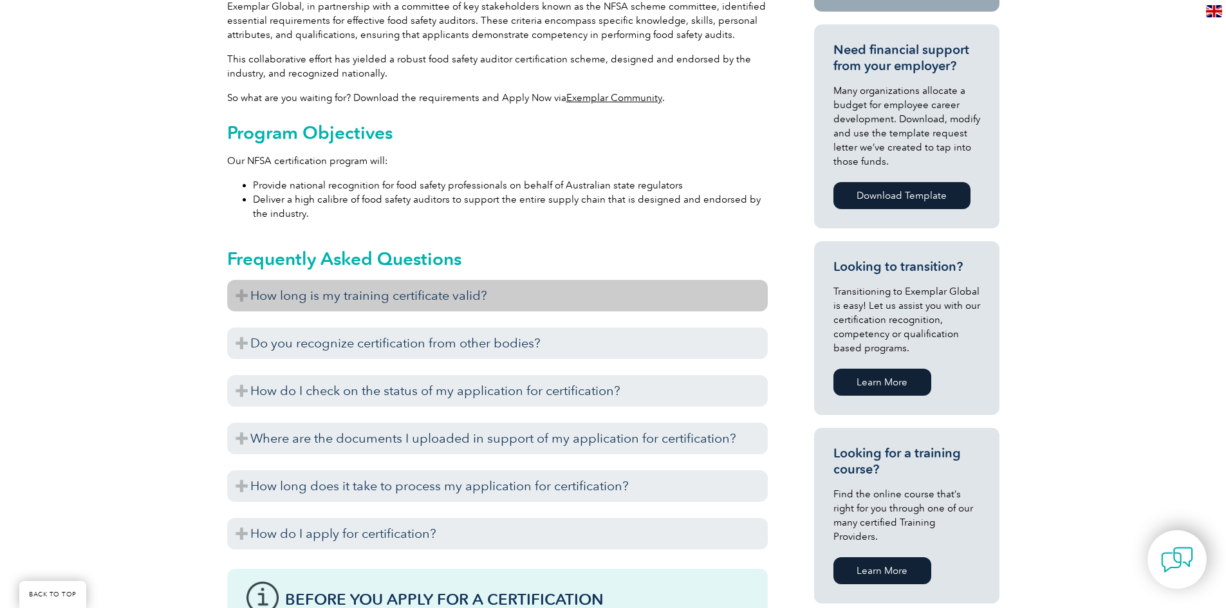
click at [235, 292] on h3 "How long is my training certificate valid?" at bounding box center [497, 296] width 540 height 32
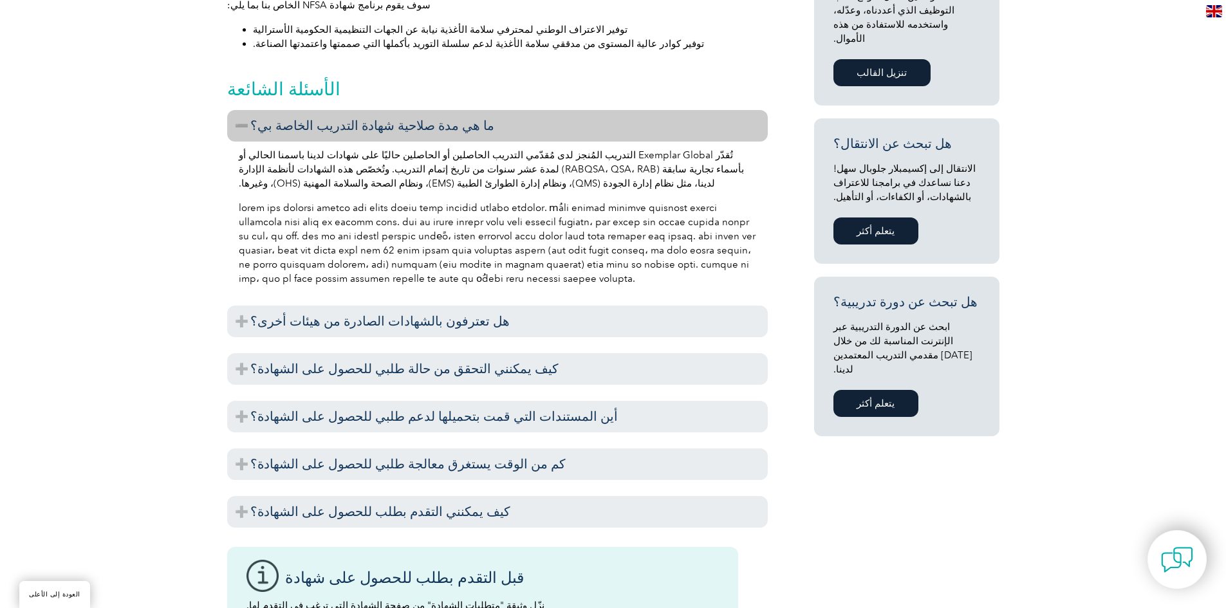
scroll to position [703, 0]
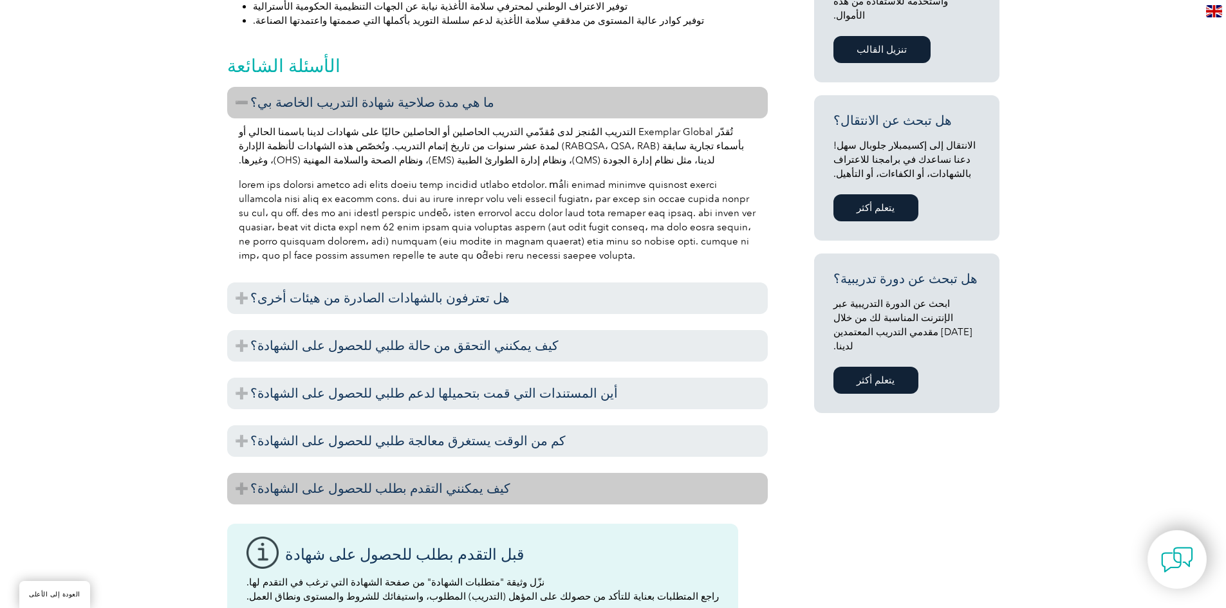
click at [243, 473] on h3 "كيف يمكنني التقدم بطلب للحصول على الشهادة؟" at bounding box center [497, 489] width 540 height 32
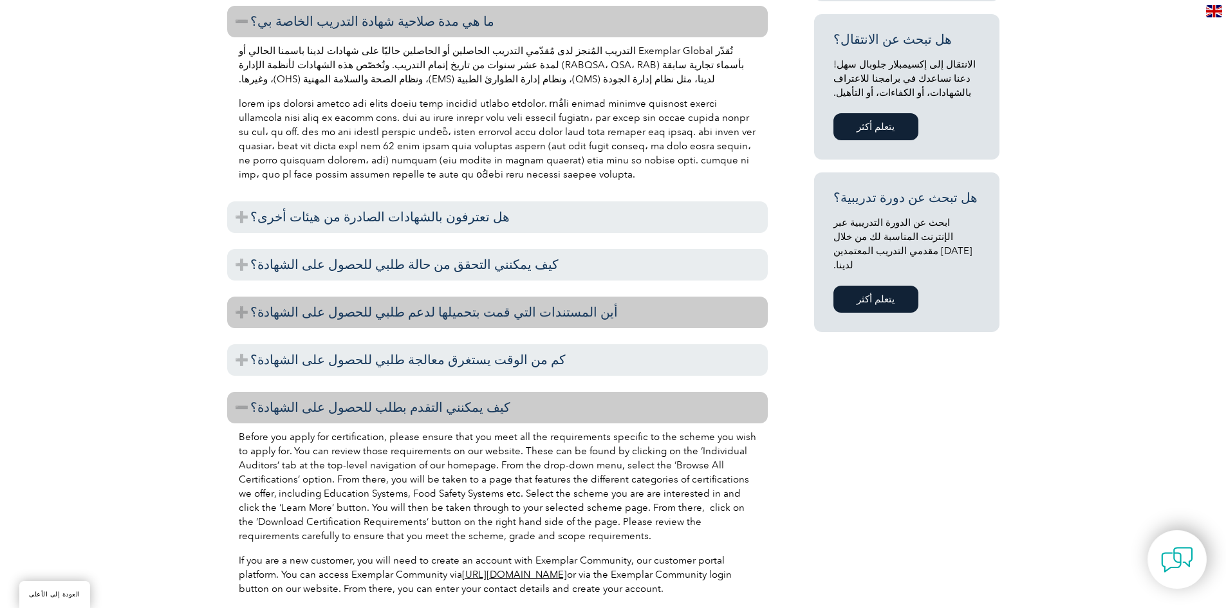
scroll to position [961, 0]
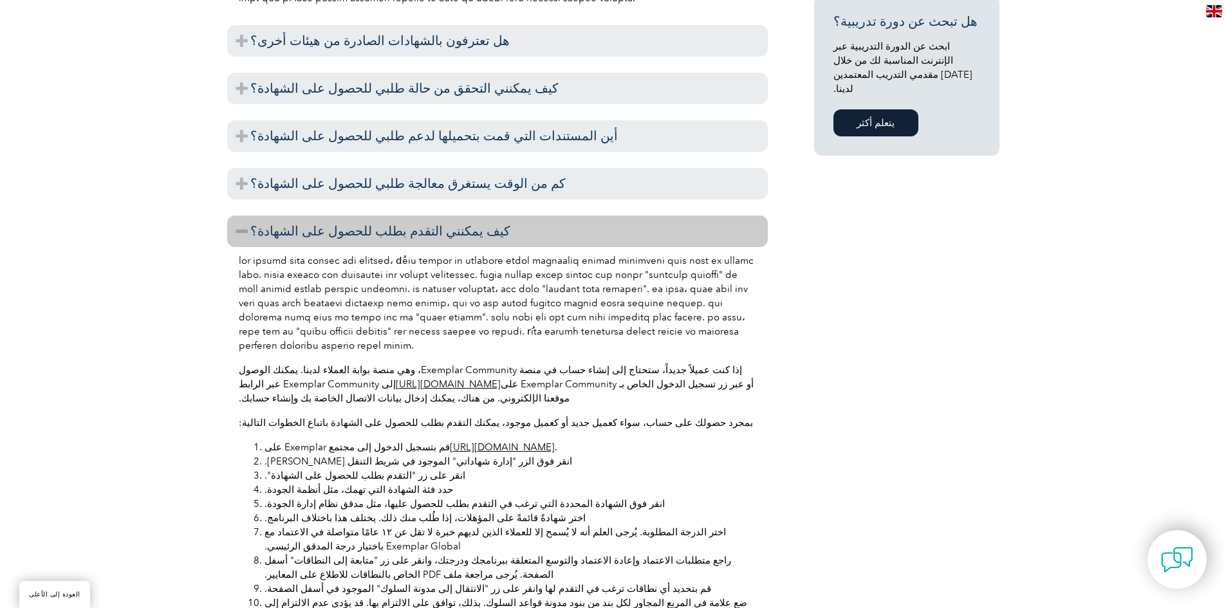
click at [396, 378] on font "[URL][DOMAIN_NAME]" at bounding box center [448, 384] width 105 height 12
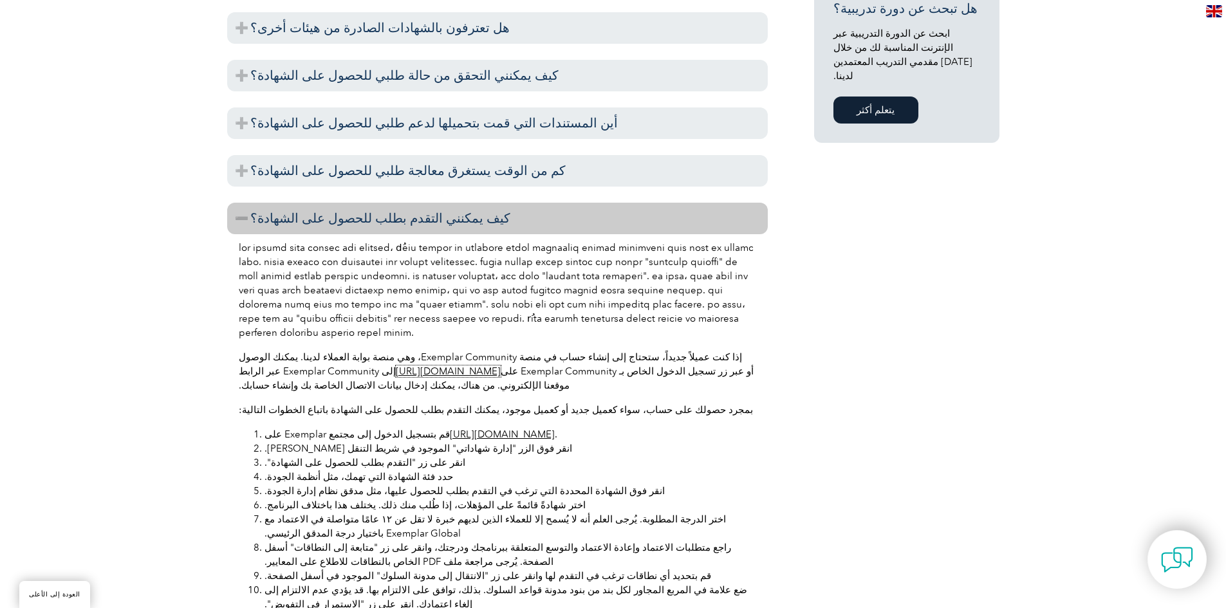
scroll to position [1218, 0]
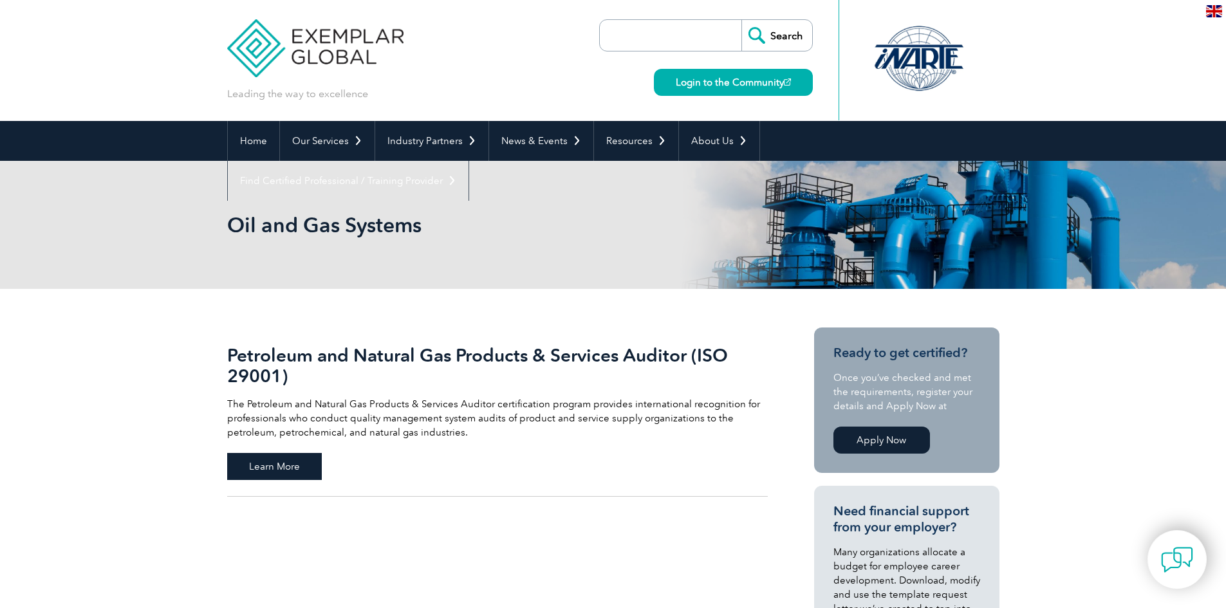
click at [262, 474] on span "Learn More" at bounding box center [274, 466] width 95 height 27
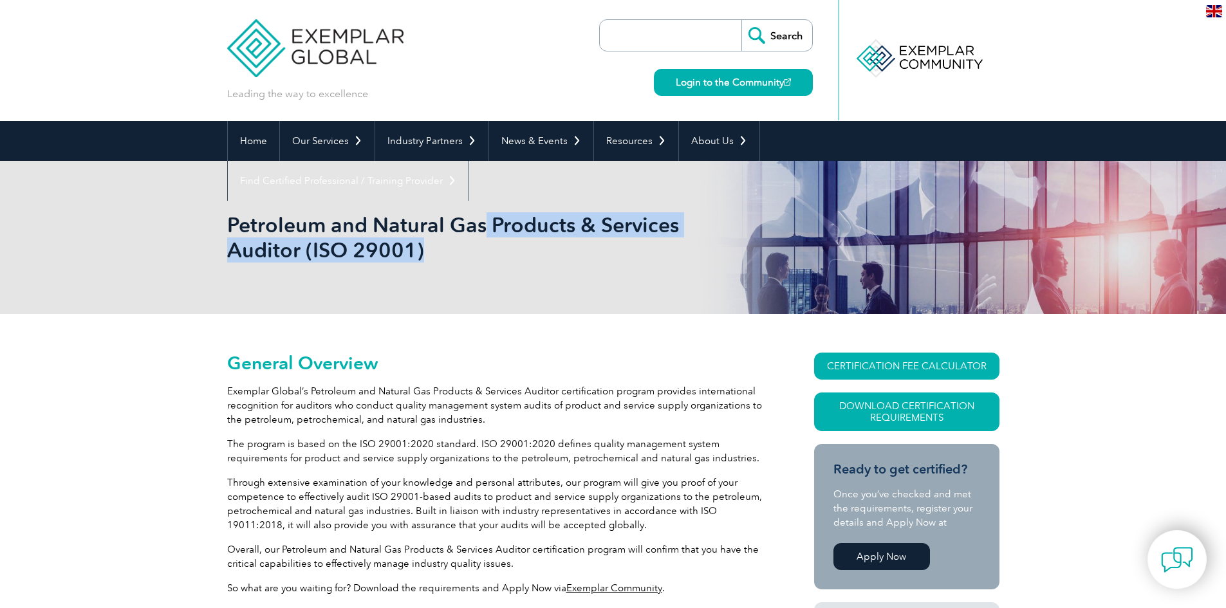
drag, startPoint x: 226, startPoint y: 219, endPoint x: 479, endPoint y: 223, distance: 253.5
click at [479, 223] on div "Petroleum and Natural Gas Products & Services Auditor (ISO 29001)" at bounding box center [613, 237] width 1226 height 153
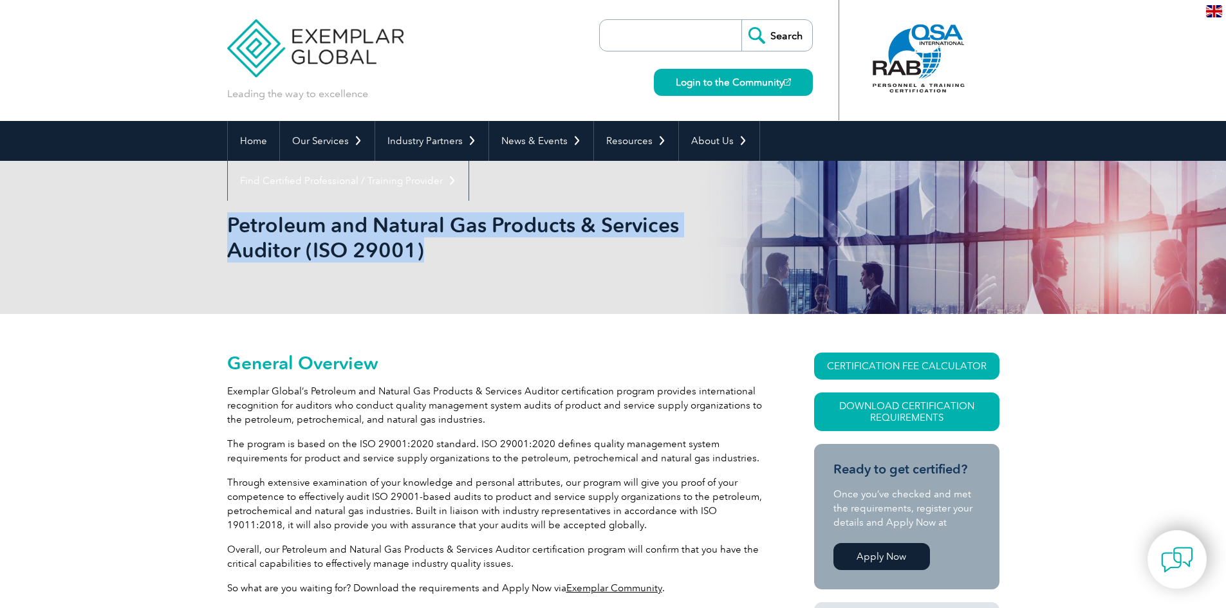
drag, startPoint x: 421, startPoint y: 251, endPoint x: 231, endPoint y: 219, distance: 192.5
click at [231, 219] on h1 "Petroleum and Natural Gas Products & Services Auditor (ISO 29001)" at bounding box center [474, 237] width 494 height 50
click at [643, 293] on div "Petroleum and Natural Gas Products & Services Auditor (ISO 29001)" at bounding box center [613, 237] width 772 height 153
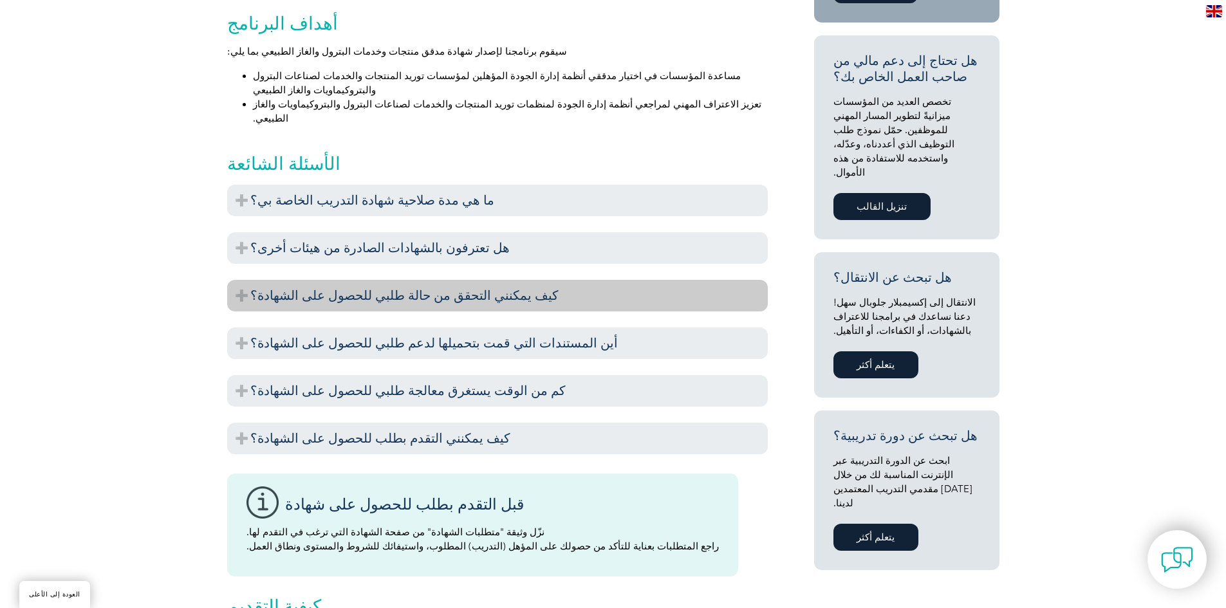
scroll to position [579, 0]
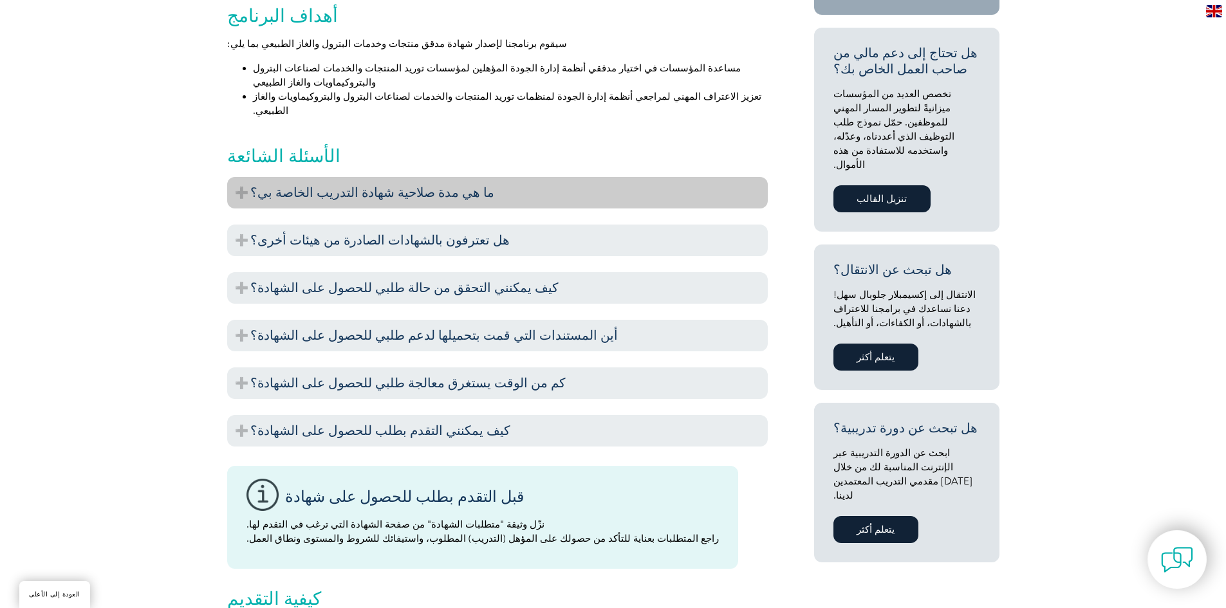
click at [243, 177] on h3 "ما هي مدة صلاحية شهادة التدريب الخاصة بي؟" at bounding box center [497, 193] width 540 height 32
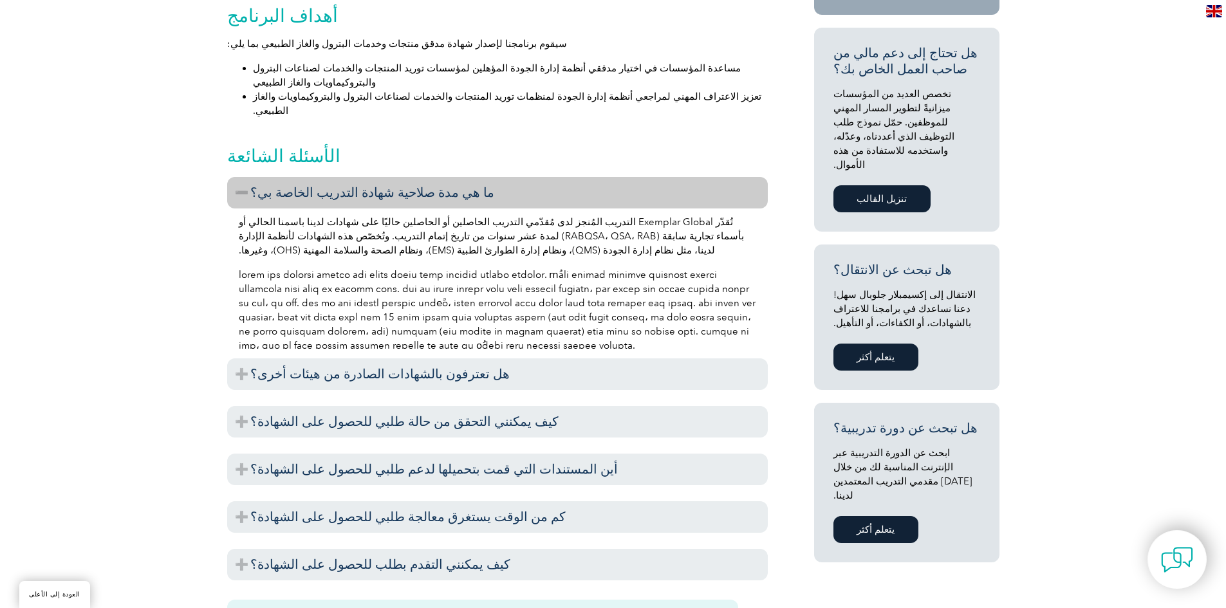
click at [243, 177] on h3 "ما هي مدة صلاحية شهادة التدريب الخاصة بي؟" at bounding box center [497, 193] width 540 height 32
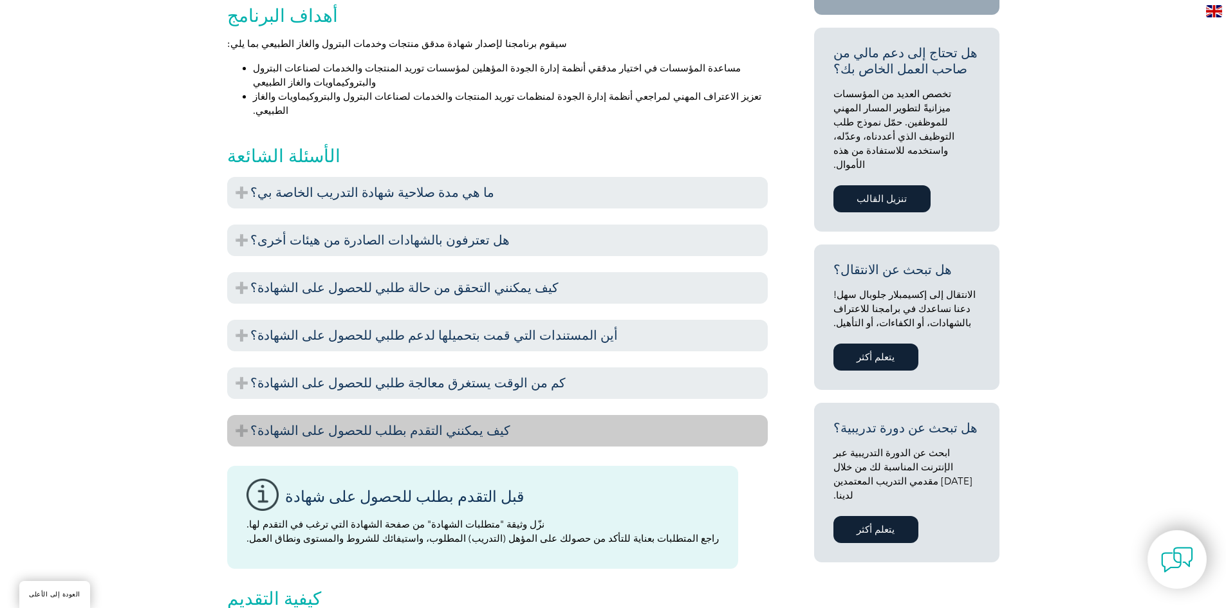
click at [237, 415] on h3 "كيف يمكنني التقدم بطلب للحصول على الشهادة؟" at bounding box center [497, 431] width 540 height 32
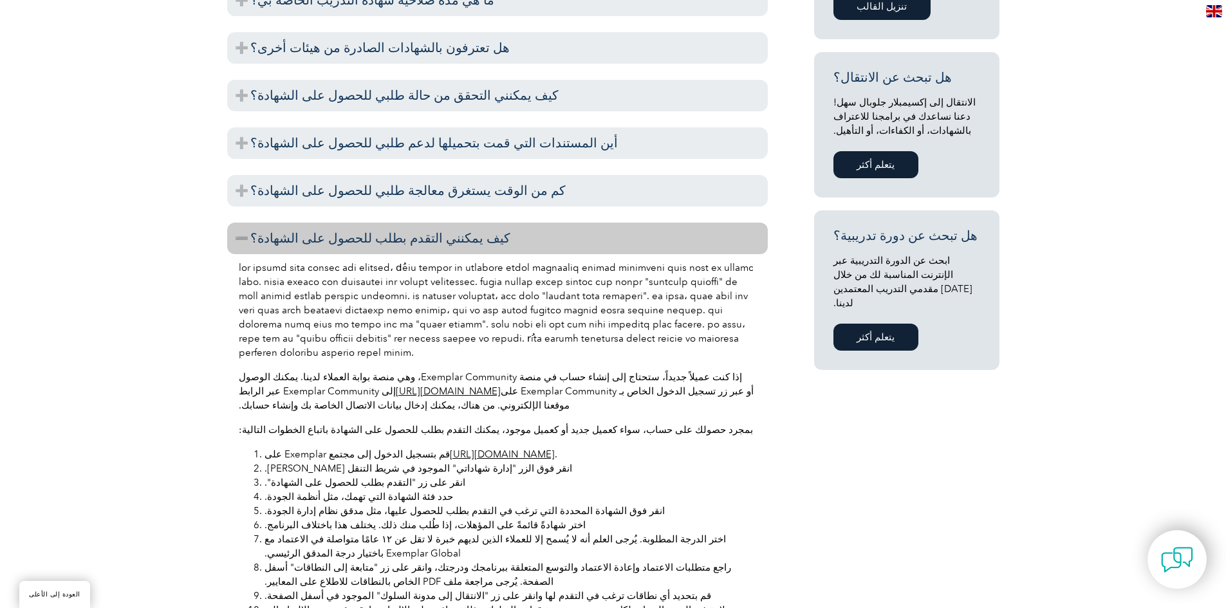
scroll to position [772, 0]
drag, startPoint x: 519, startPoint y: 211, endPoint x: 565, endPoint y: 211, distance: 46.3
click at [565, 261] on font at bounding box center [496, 309] width 515 height 97
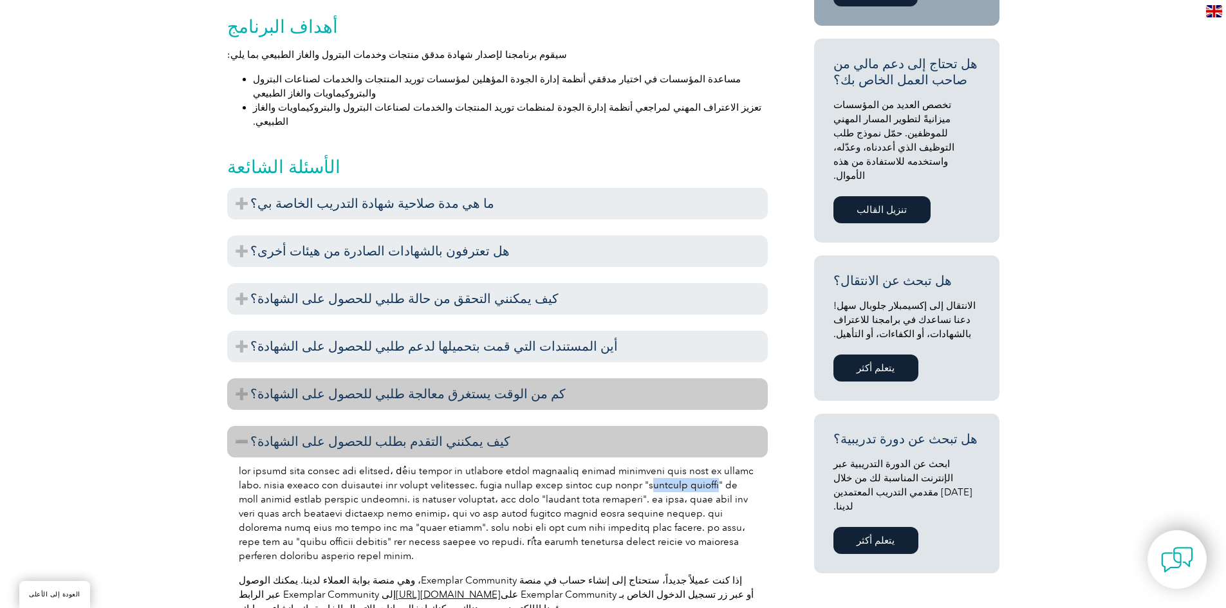
scroll to position [708, 0]
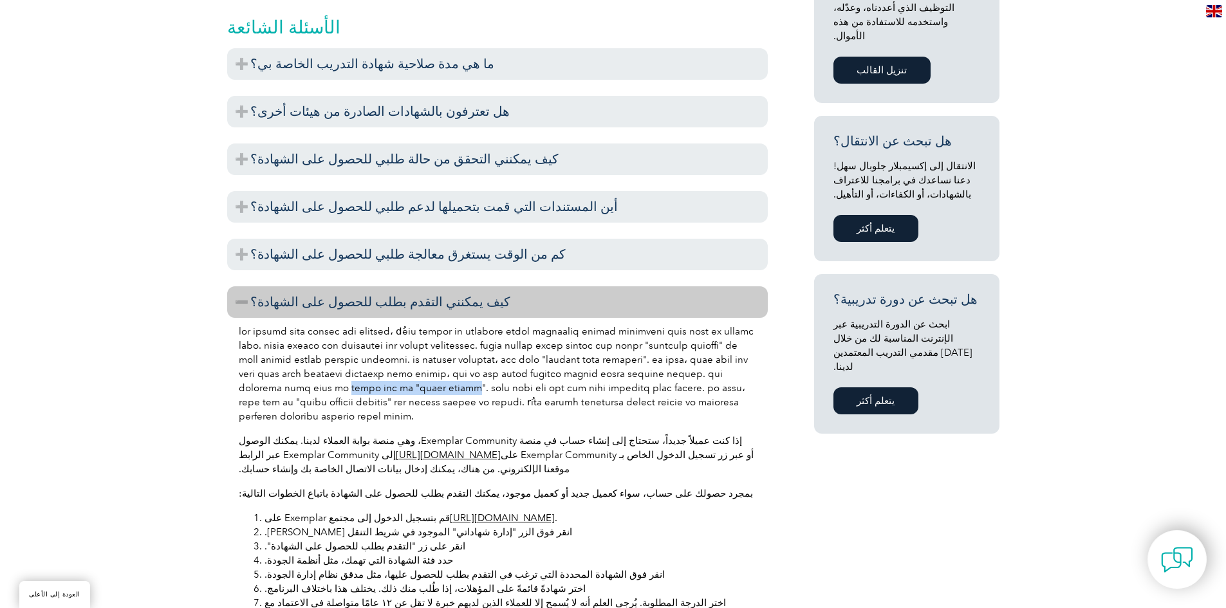
drag, startPoint x: 742, startPoint y: 305, endPoint x: 652, endPoint y: 308, distance: 90.8
click at [652, 324] on p at bounding box center [497, 373] width 517 height 99
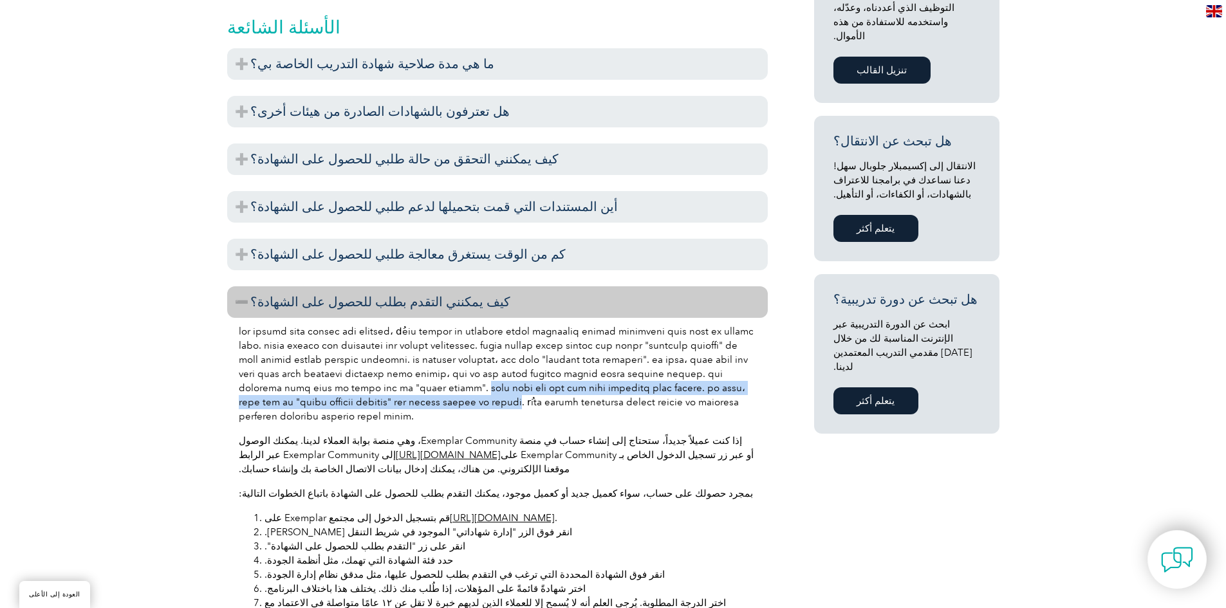
drag, startPoint x: 644, startPoint y: 308, endPoint x: 241, endPoint y: 306, distance: 402.8
click at [241, 326] on font at bounding box center [496, 374] width 515 height 97
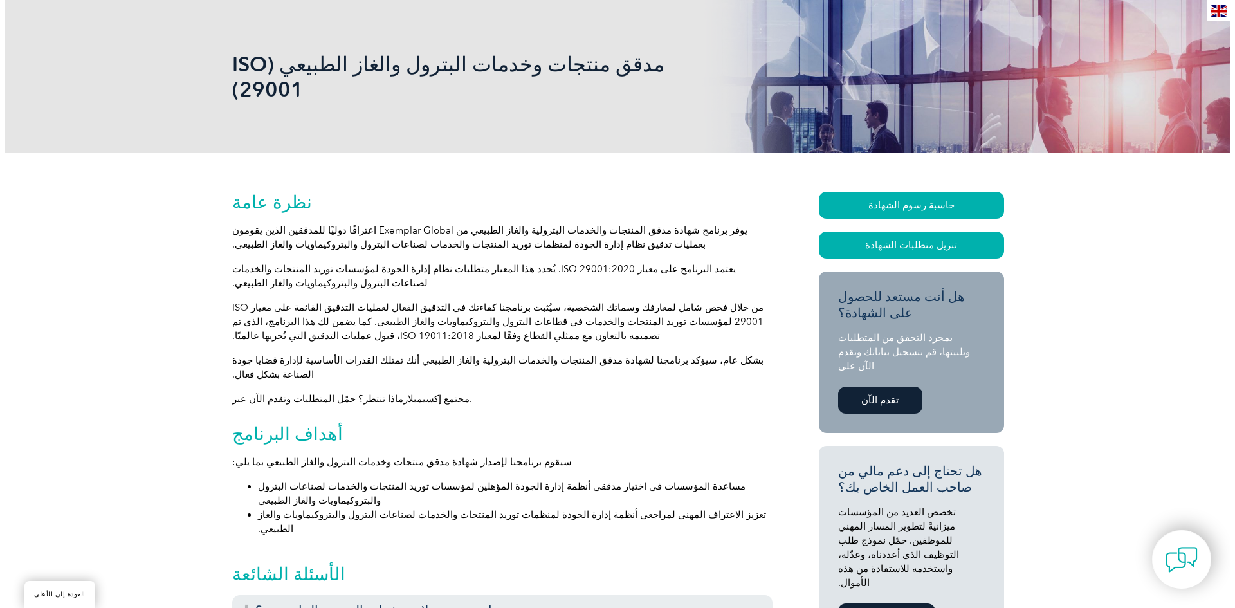
scroll to position [129, 0]
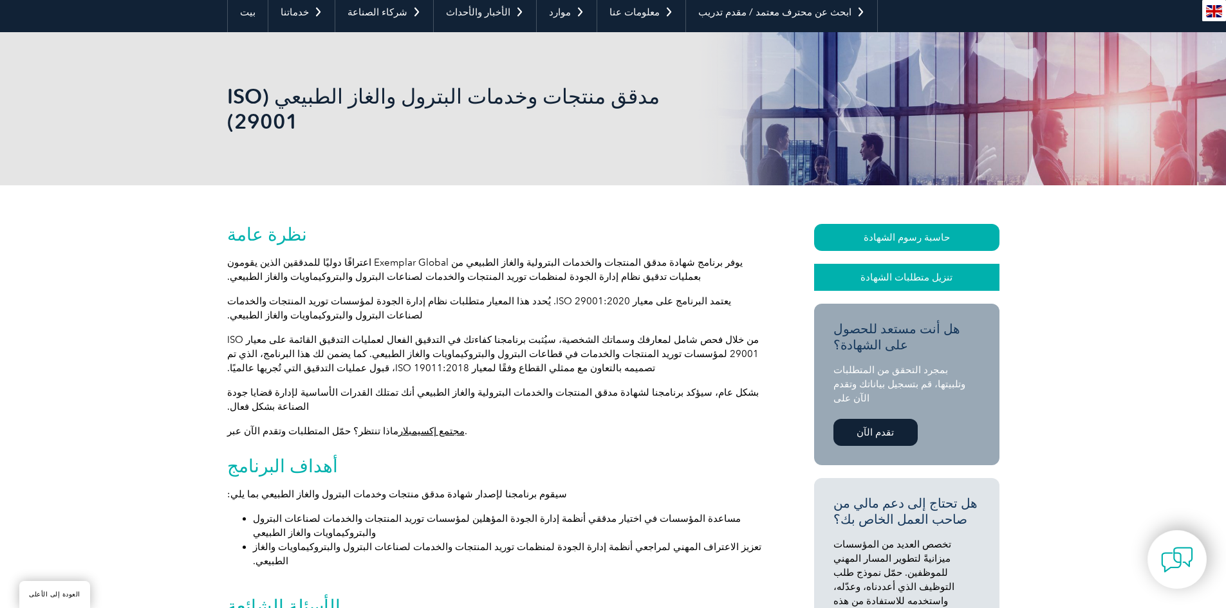
click at [894, 271] on font "تنزيل متطلبات الشهادة" at bounding box center [906, 277] width 92 height 12
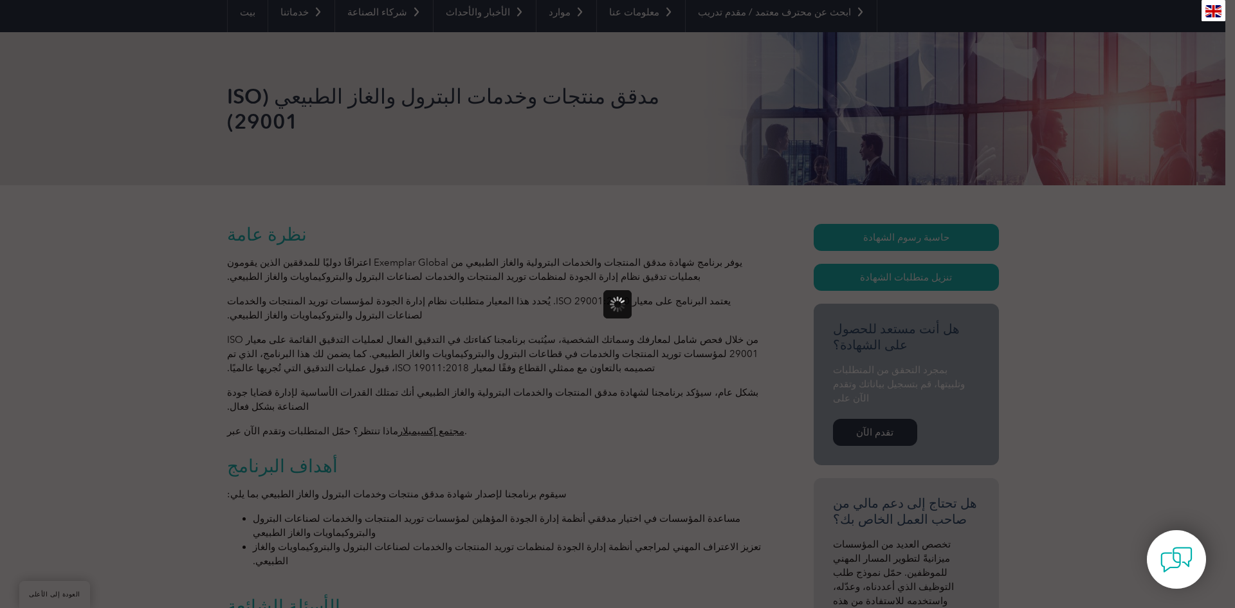
scroll to position [0, 0]
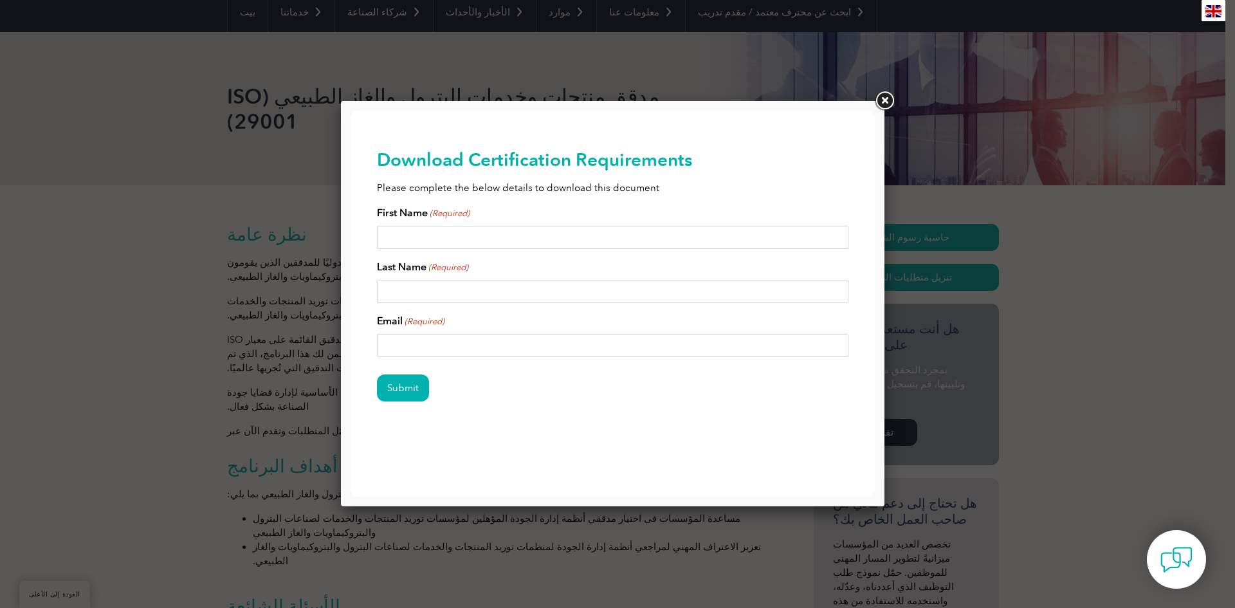
click at [457, 234] on input "First Name (Required)" at bounding box center [613, 237] width 472 height 23
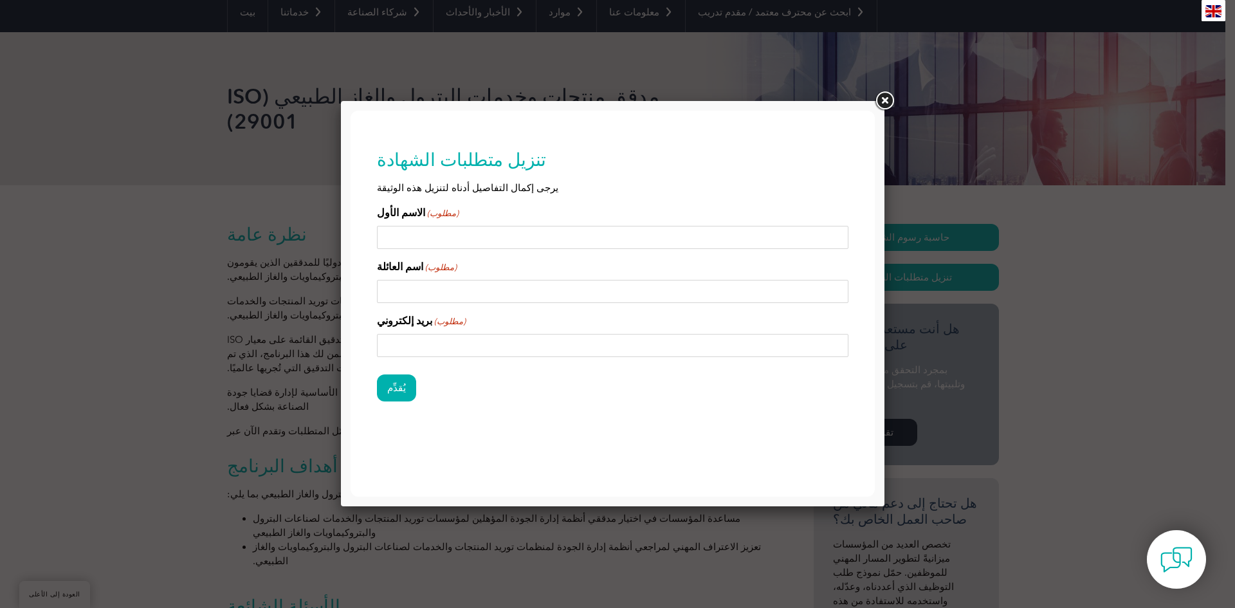
type input "‪Musab"
type input "Salaman"
click at [490, 342] on input "بريد إلكتروني (مطلوب)" at bounding box center [613, 345] width 472 height 23
type input "Musab.is@yahoo.com"
click at [400, 288] on input "Salaman" at bounding box center [613, 291] width 472 height 23
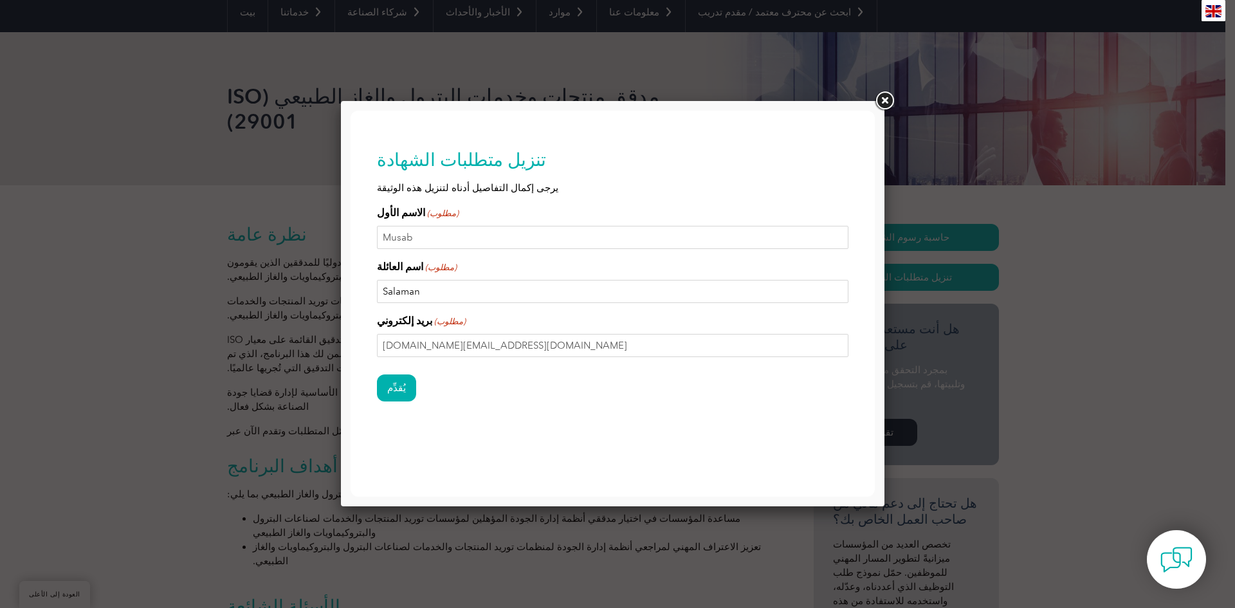
type input "IS‬‏"
click at [392, 394] on input "يُقدِّم" at bounding box center [396, 387] width 39 height 27
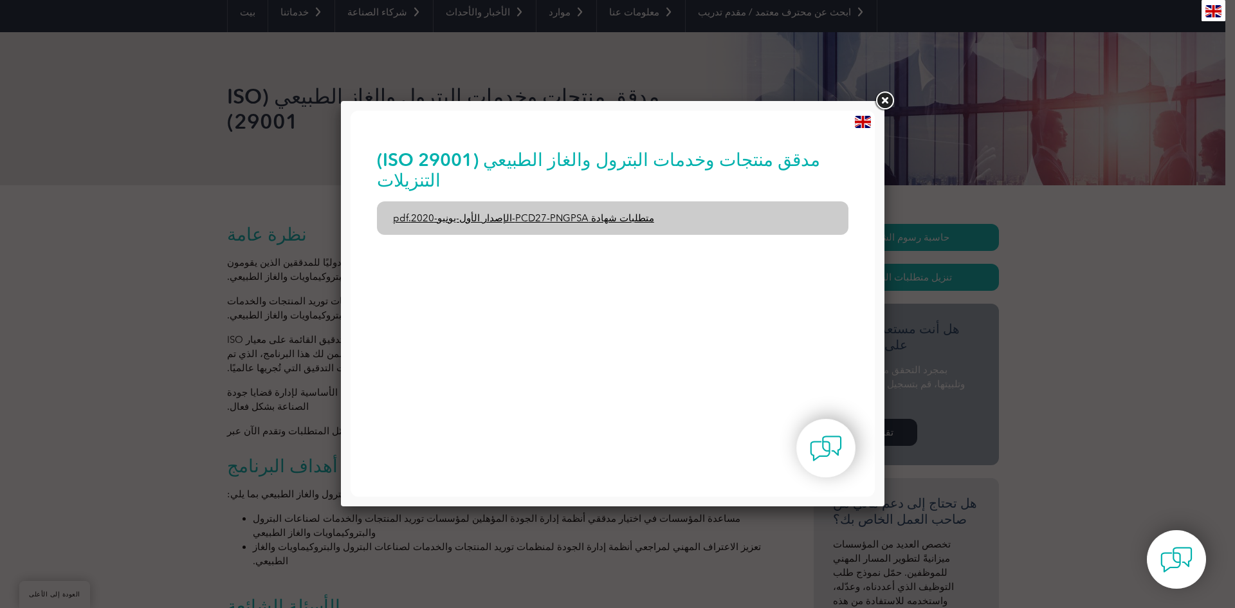
click at [585, 212] on font "متطلبات شهادة PCD27-PNGPSA-الإصدار الأول-يونيو-2020.pdf" at bounding box center [523, 218] width 261 height 12
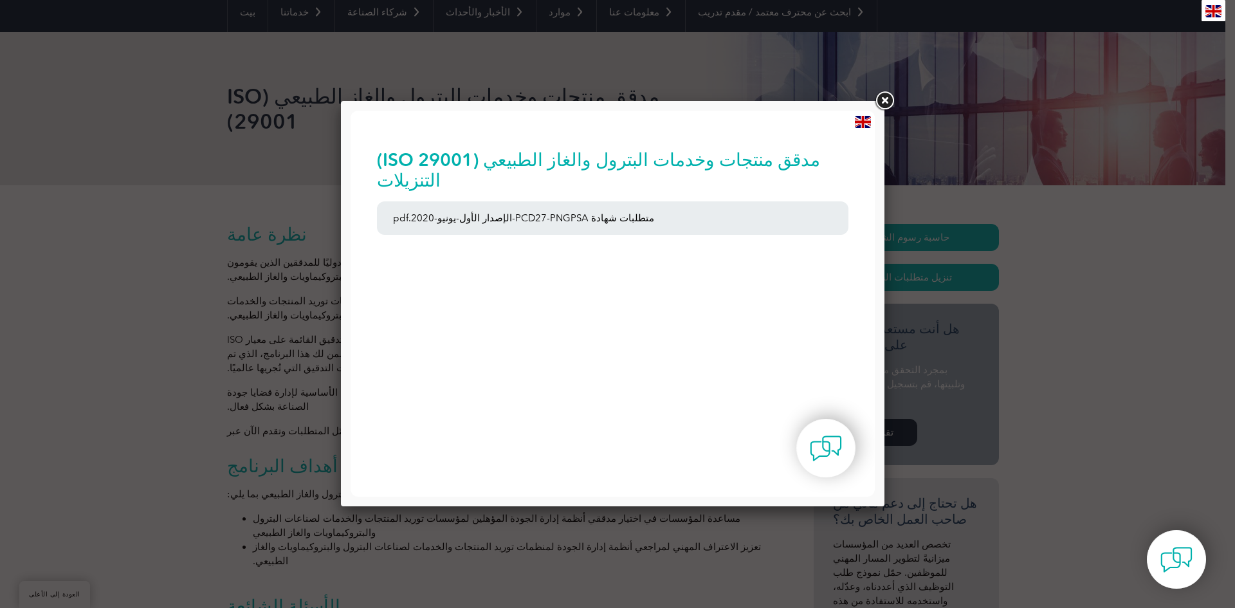
click at [883, 100] on link at bounding box center [884, 100] width 23 height 23
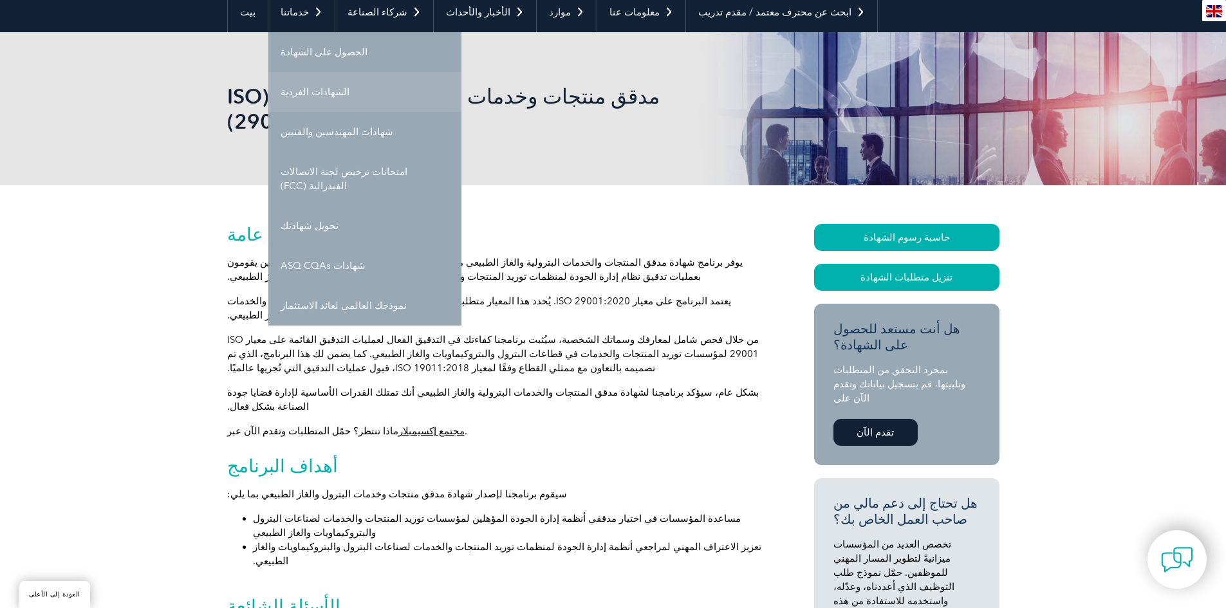
click at [318, 95] on font "الشهادات الفردية" at bounding box center [315, 92] width 69 height 12
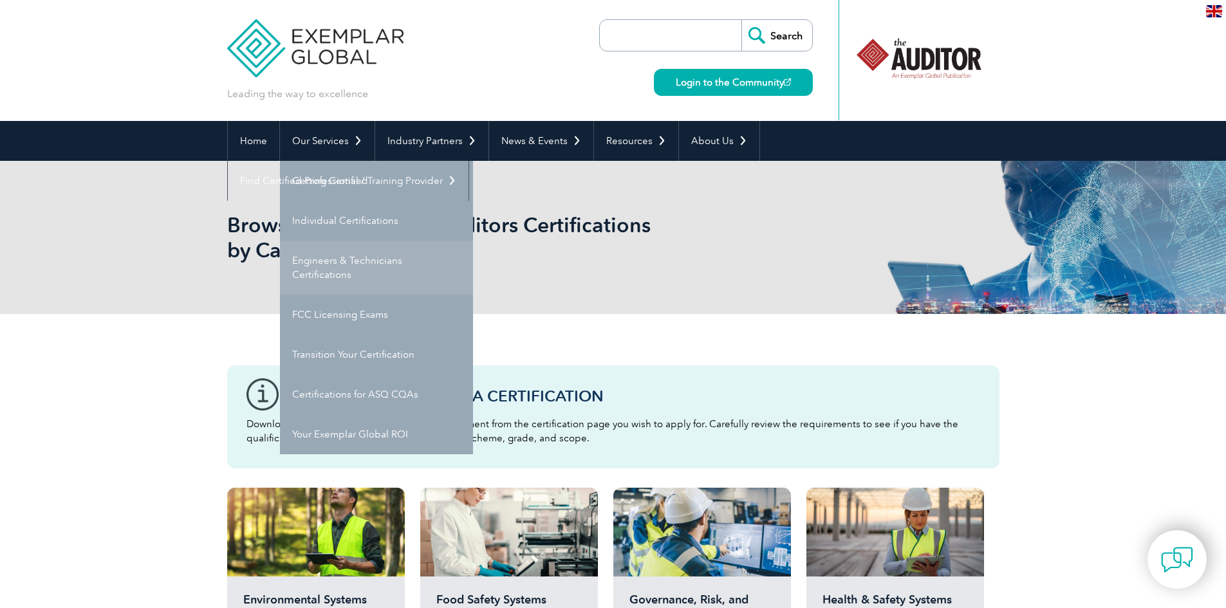
click at [353, 258] on link "Engineers & Technicians Certifications" at bounding box center [376, 268] width 193 height 54
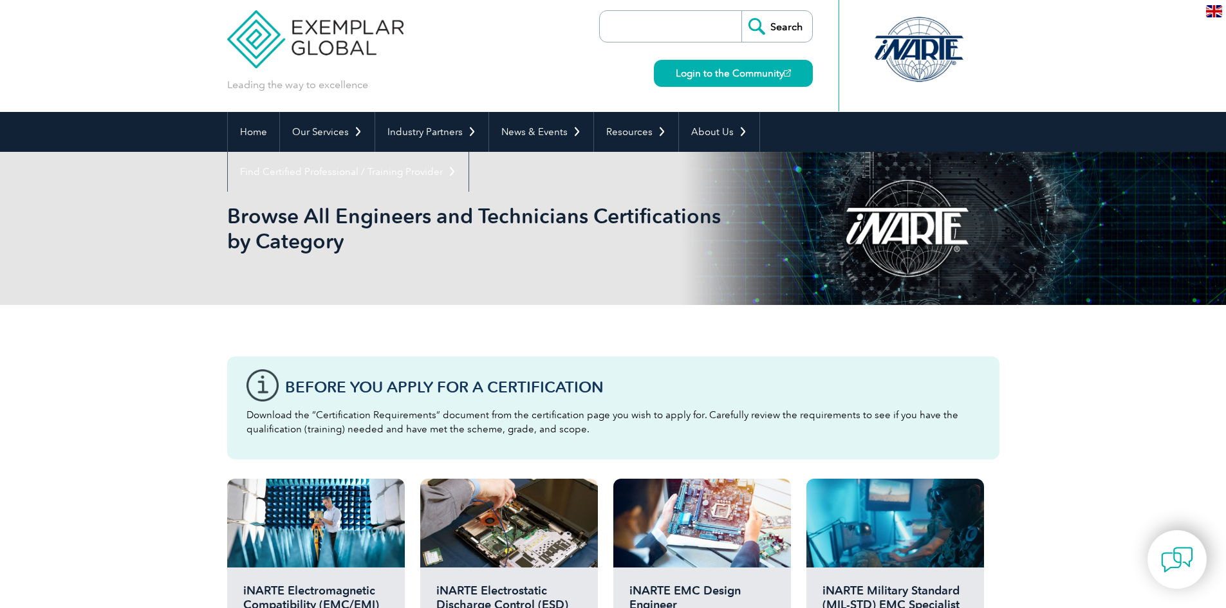
scroll to position [322, 0]
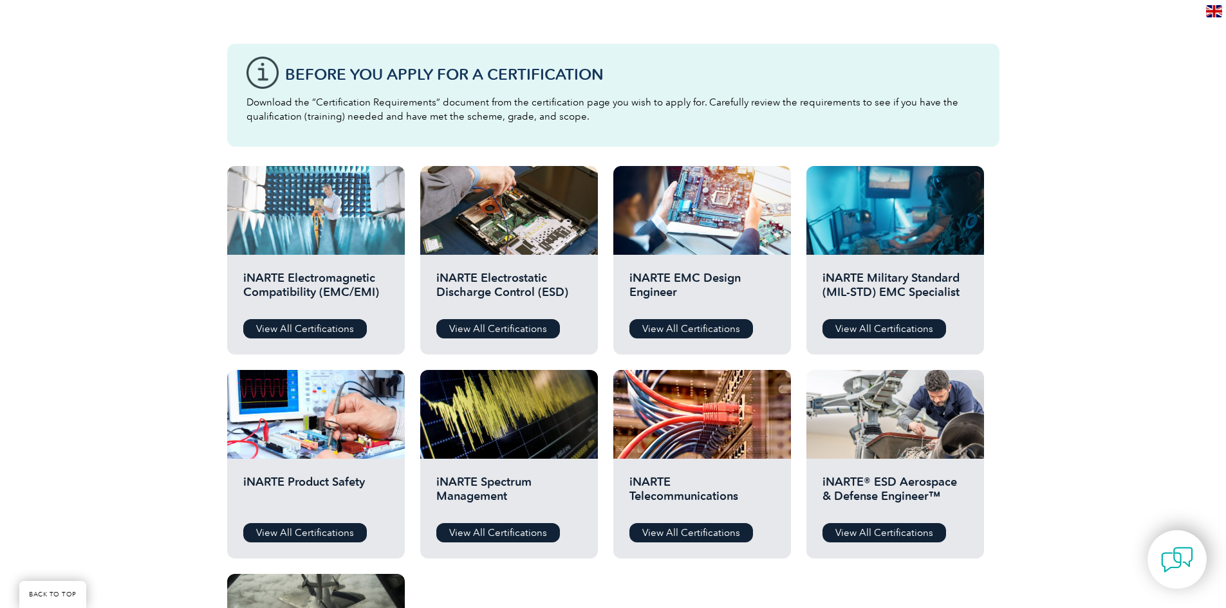
click at [331, 199] on div at bounding box center [316, 210] width 178 height 89
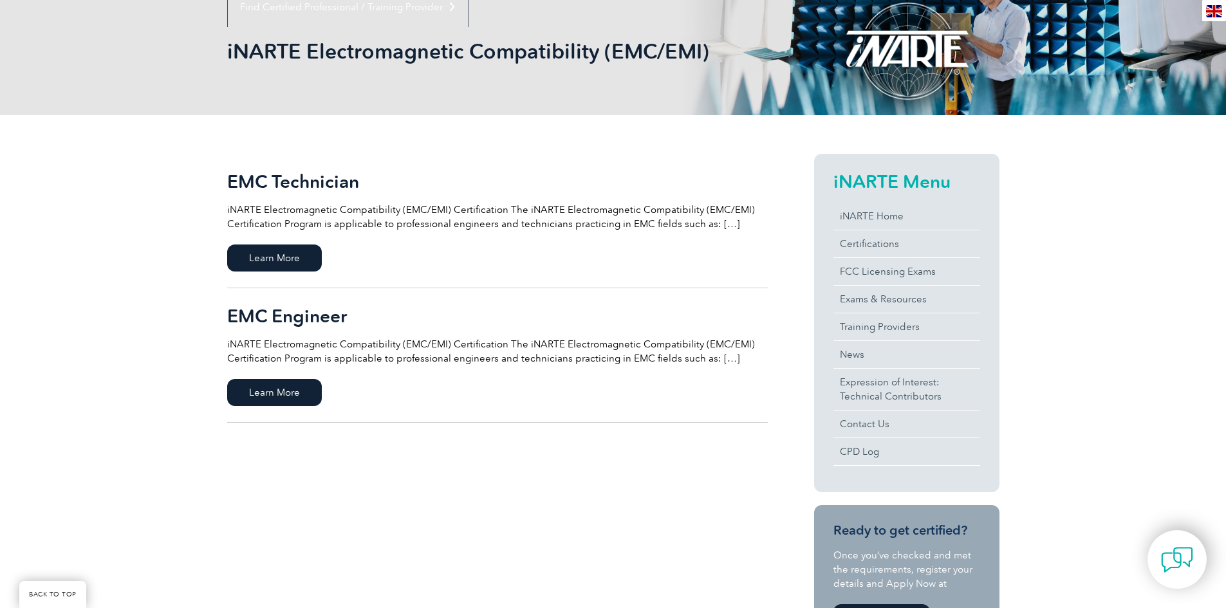
scroll to position [193, 0]
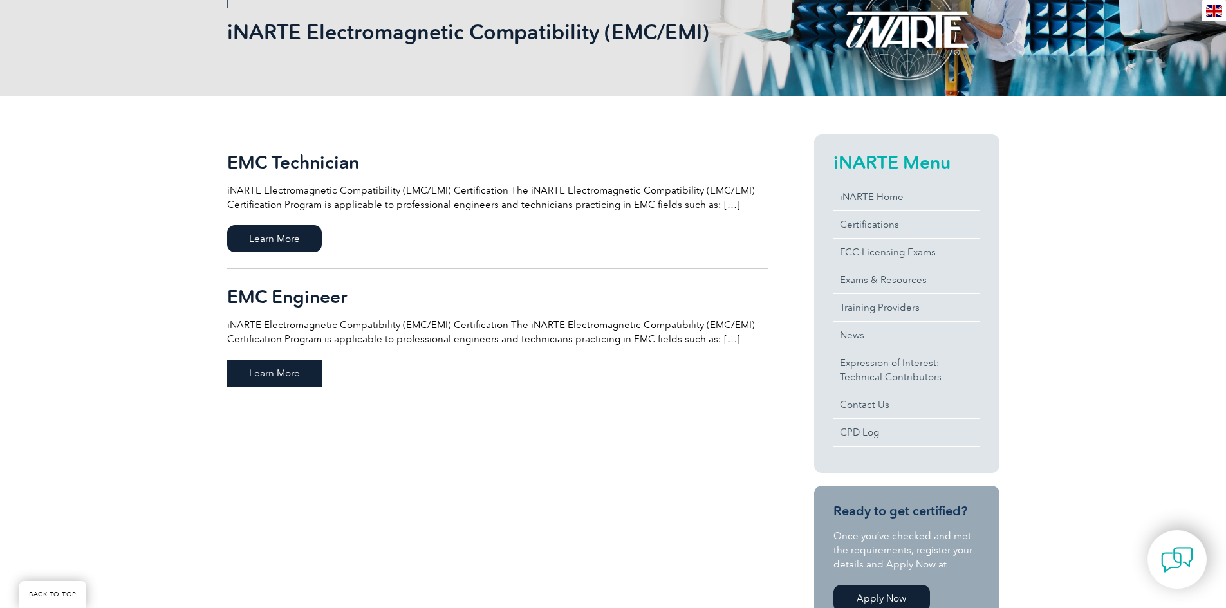
click at [283, 368] on span "Learn More" at bounding box center [274, 373] width 95 height 27
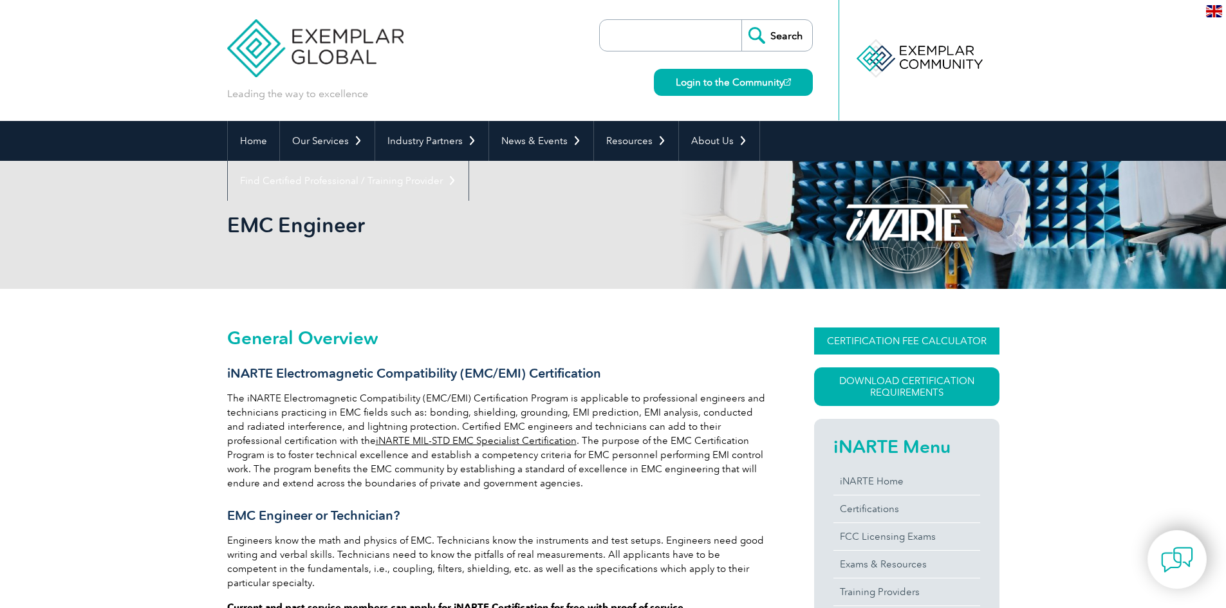
click at [884, 344] on link "CERTIFICATION FEE CALCULATOR" at bounding box center [906, 340] width 185 height 27
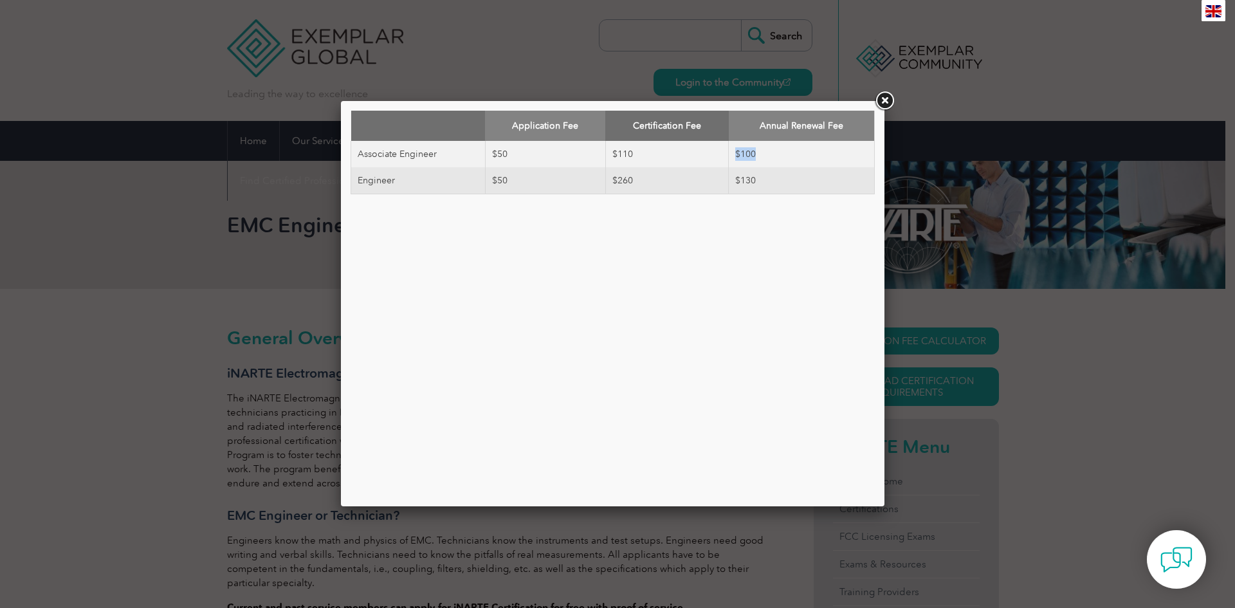
drag, startPoint x: 761, startPoint y: 151, endPoint x: 715, endPoint y: 152, distance: 46.3
click at [715, 152] on tr "Associate Engineer $50 $110 $100" at bounding box center [613, 154] width 524 height 26
drag, startPoint x: 357, startPoint y: 182, endPoint x: 766, endPoint y: 180, distance: 409.2
click at [766, 180] on tr "Engineer $50 $260 $130" at bounding box center [613, 180] width 524 height 27
click at [692, 250] on div "Application Fee Certification Fee Annual Renewal Fee Associate Engineer $50 $11…" at bounding box center [613, 304] width 524 height 386
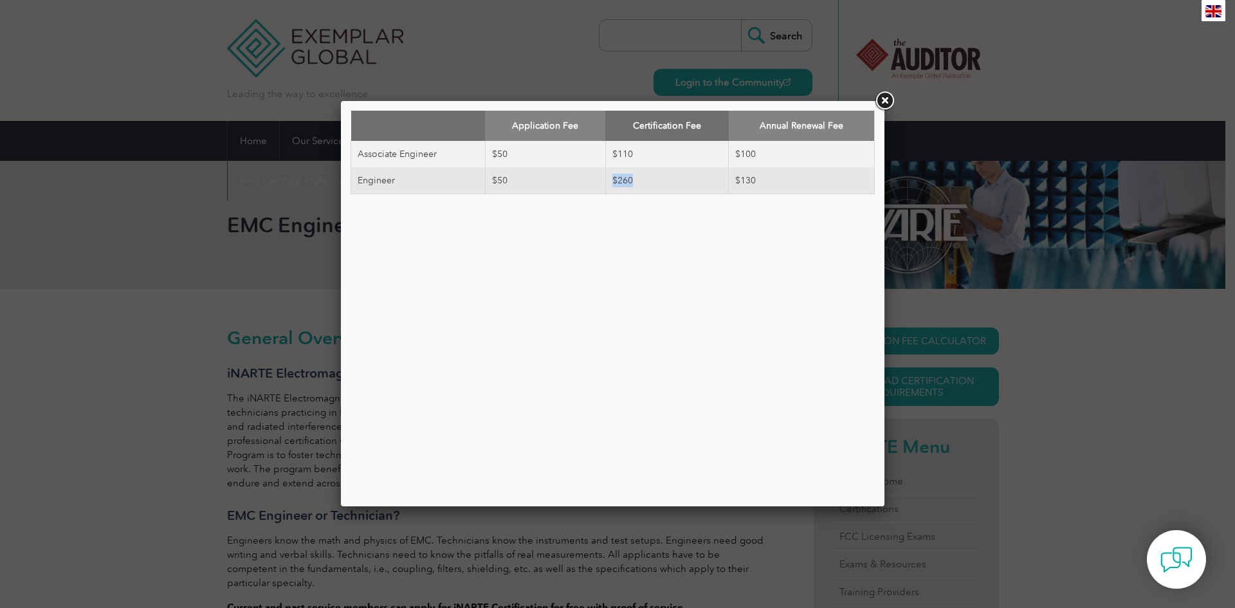
drag, startPoint x: 641, startPoint y: 185, endPoint x: 610, endPoint y: 185, distance: 31.5
click at [610, 185] on td "$260" at bounding box center [666, 180] width 123 height 27
drag, startPoint x: 757, startPoint y: 178, endPoint x: 721, endPoint y: 181, distance: 36.8
click at [721, 181] on tr "Engineer $50 $260 $130" at bounding box center [613, 180] width 524 height 27
click at [646, 232] on div "Application Fee Certification Fee Annual Renewal Fee Associate Engineer $50 $11…" at bounding box center [613, 304] width 524 height 386
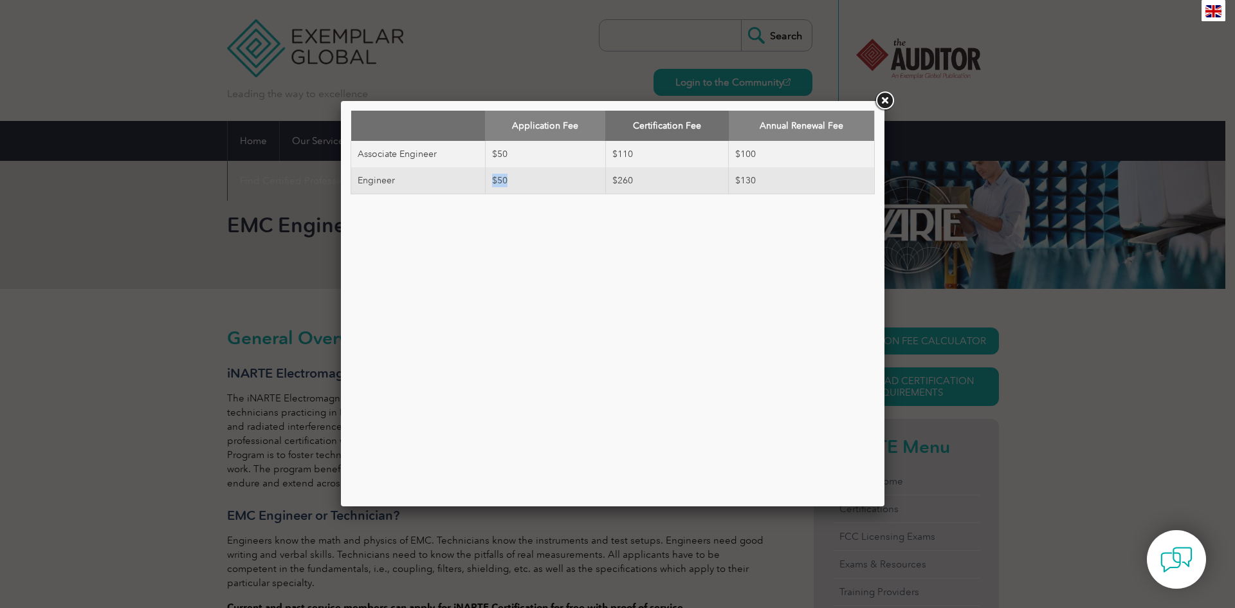
drag, startPoint x: 522, startPoint y: 176, endPoint x: 368, endPoint y: 184, distance: 154.0
click at [397, 172] on tr "Engineer $50 $260 $130" at bounding box center [613, 180] width 524 height 27
click at [356, 190] on td "Engineer" at bounding box center [418, 180] width 134 height 27
click at [590, 333] on div "Application Fee Certification Fee Annual Renewal Fee Associate Engineer $50 $11…" at bounding box center [613, 304] width 524 height 386
click at [888, 103] on link at bounding box center [884, 100] width 23 height 23
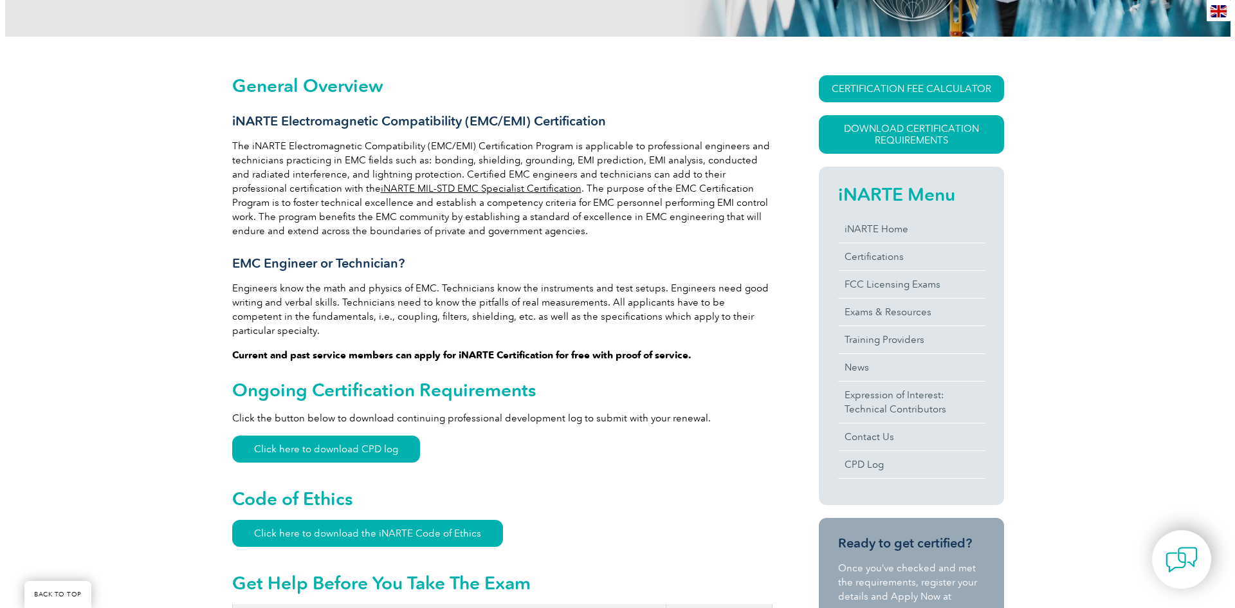
scroll to position [257, 0]
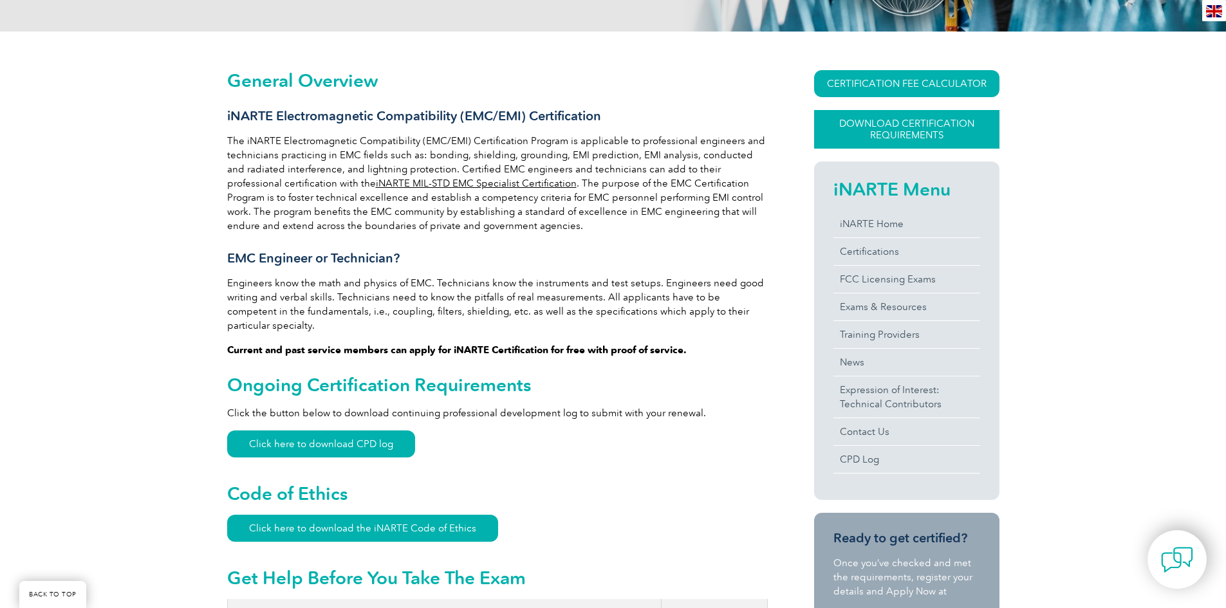
click at [872, 128] on link "Download Certification Requirements" at bounding box center [906, 129] width 185 height 39
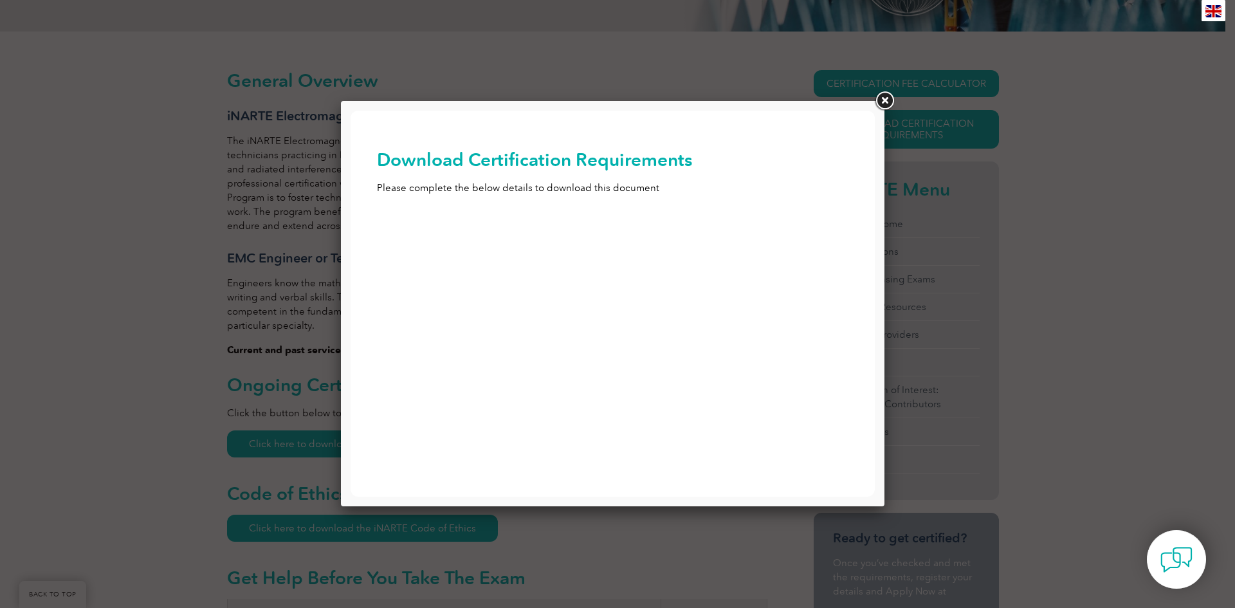
scroll to position [0, 0]
click at [462, 238] on input "First Name (Required)" at bounding box center [613, 237] width 472 height 23
type input "‪Musab"
click at [427, 295] on input "Salaman" at bounding box center [613, 291] width 472 height 23
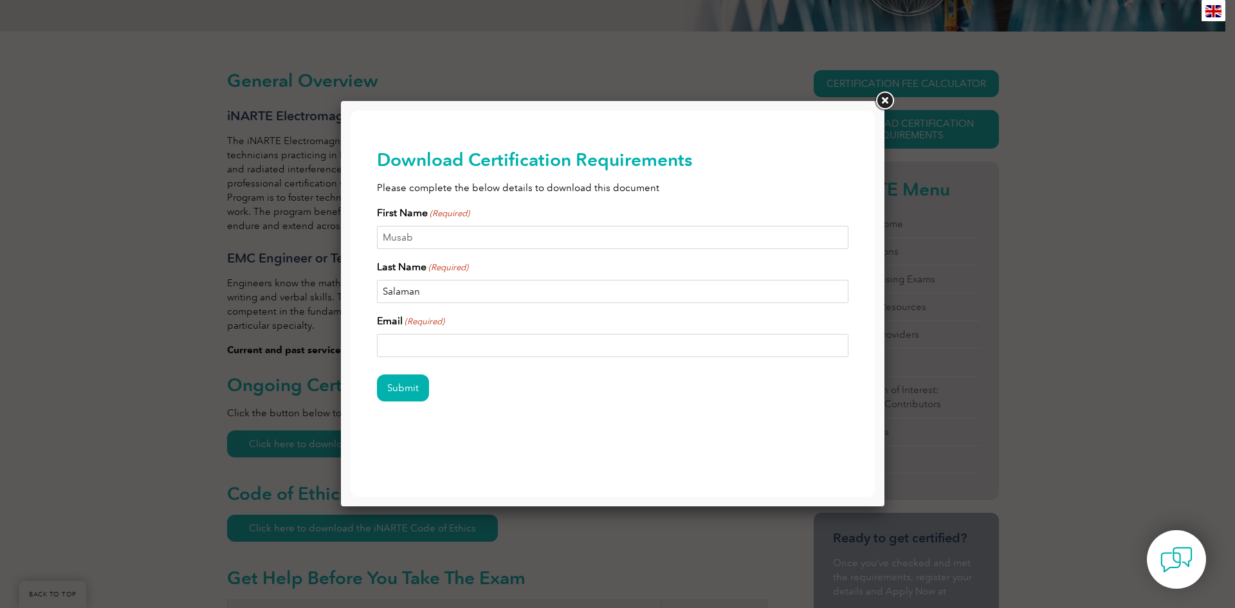
type input "IS‬‏"
click at [455, 349] on input "Email (Required)" at bounding box center [613, 345] width 472 height 23
type input "Musab.is@yahoo.com"
click at [395, 393] on input "Submit" at bounding box center [403, 387] width 52 height 27
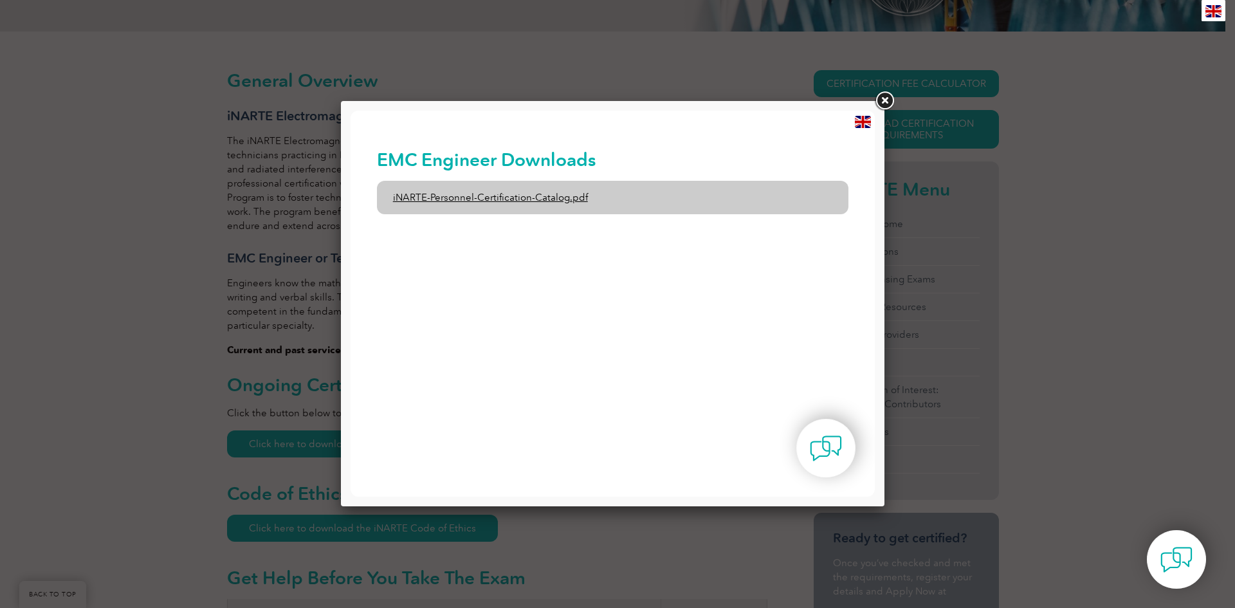
click at [574, 203] on link "iNARTE-Personnel-Certification-Catalog.pdf" at bounding box center [613, 197] width 472 height 33
